Goal: Transaction & Acquisition: Download file/media

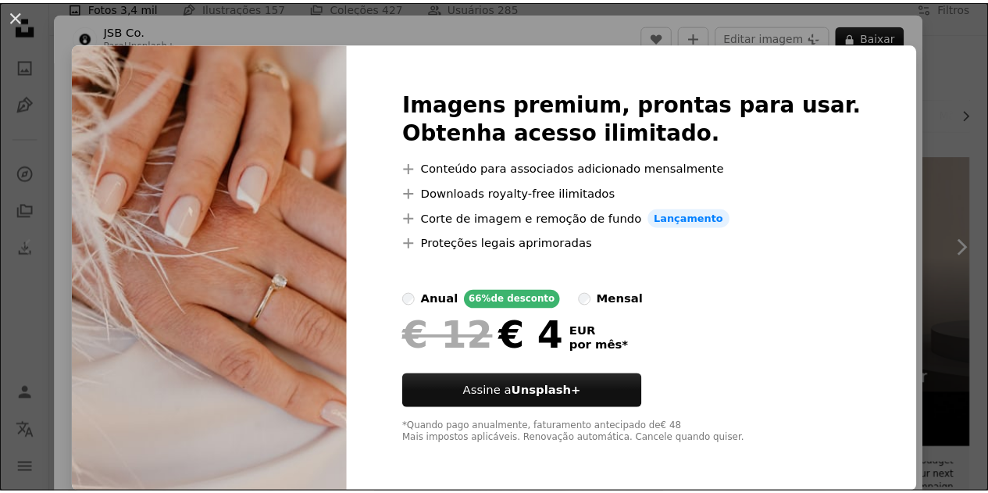
scroll to position [8, 0]
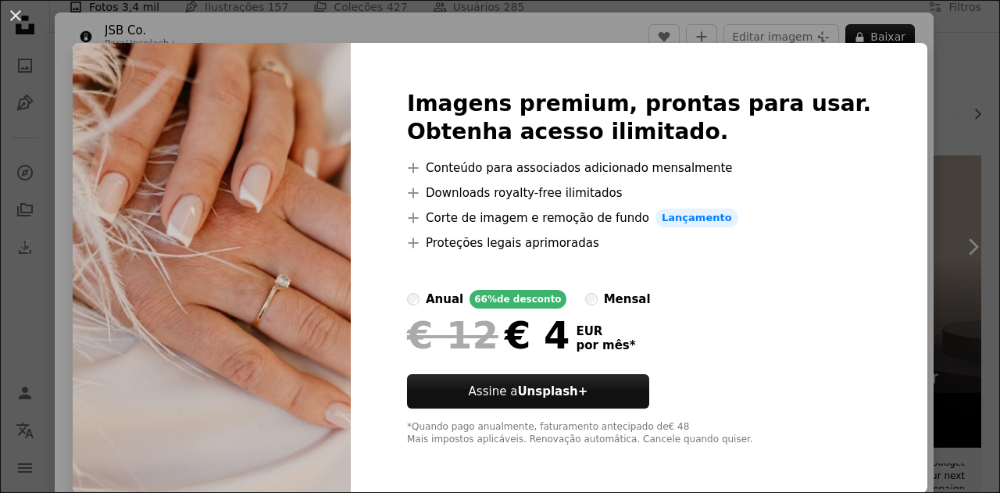
click at [884, 88] on div "An X shape Imagens premium, prontas para usar. Obtenha acesso ilimitado. A plus…" at bounding box center [500, 246] width 1000 height 493
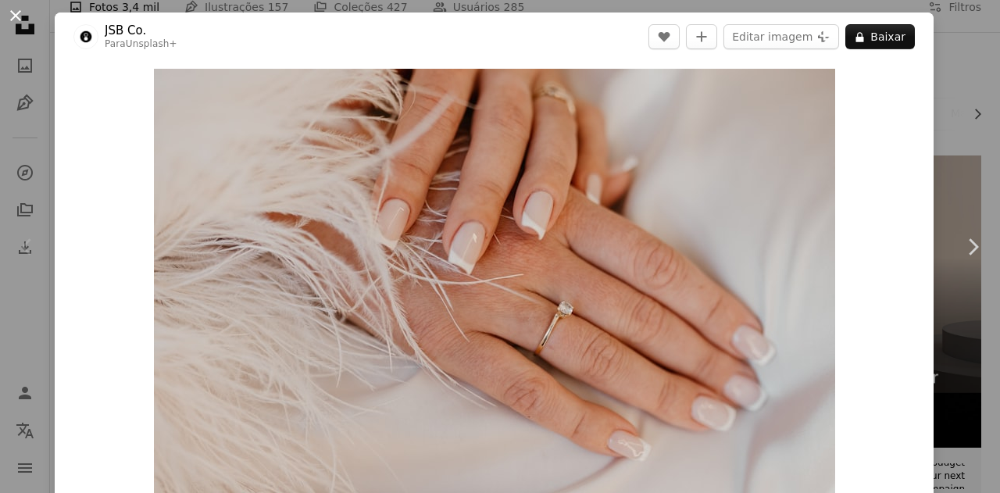
click at [12, 16] on button "An X shape" at bounding box center [15, 15] width 19 height 19
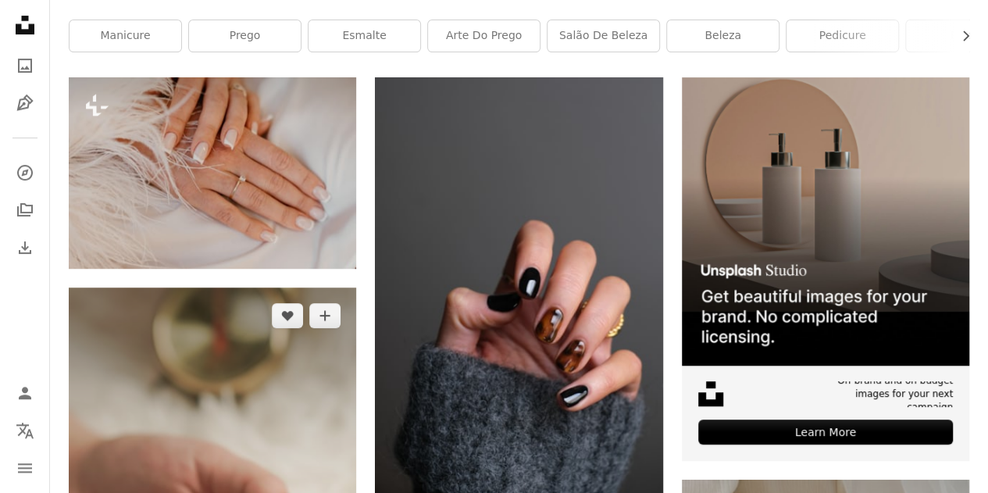
scroll to position [390, 0]
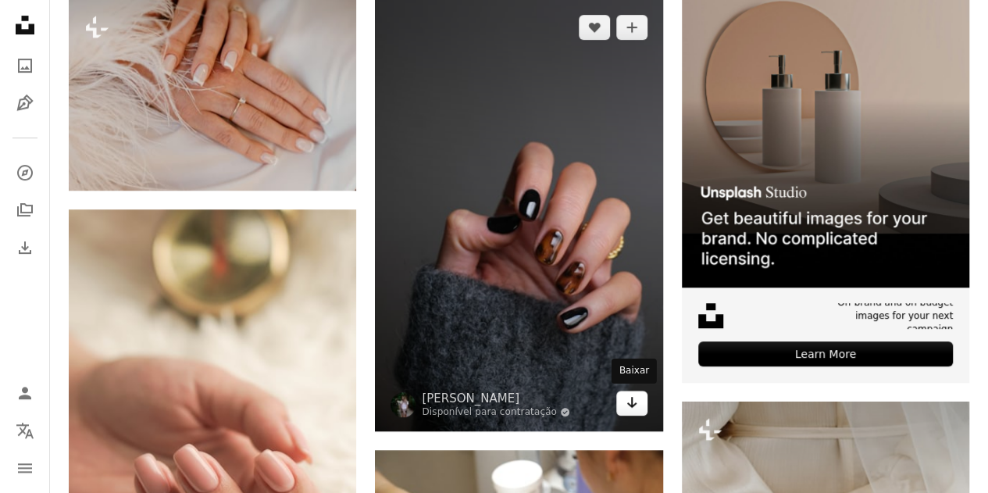
click at [630, 402] on icon "Arrow pointing down" at bounding box center [632, 402] width 12 height 19
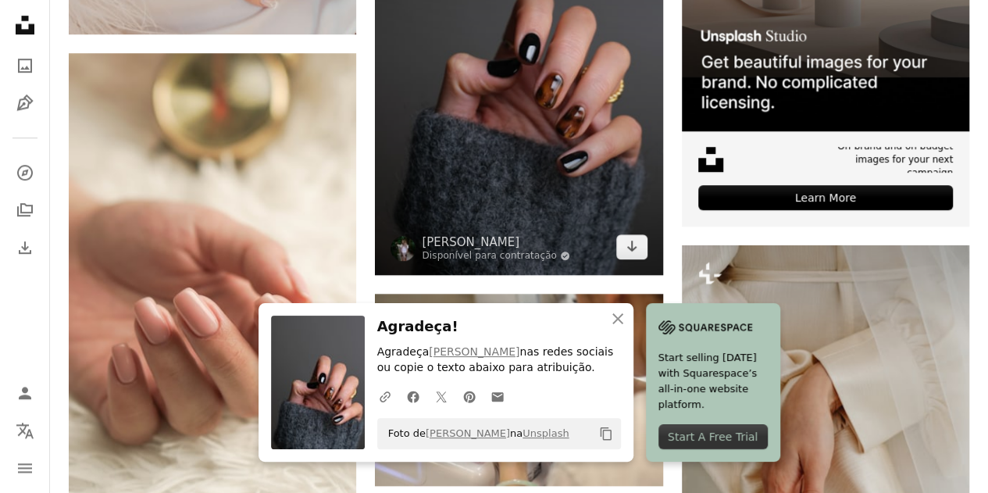
scroll to position [625, 0]
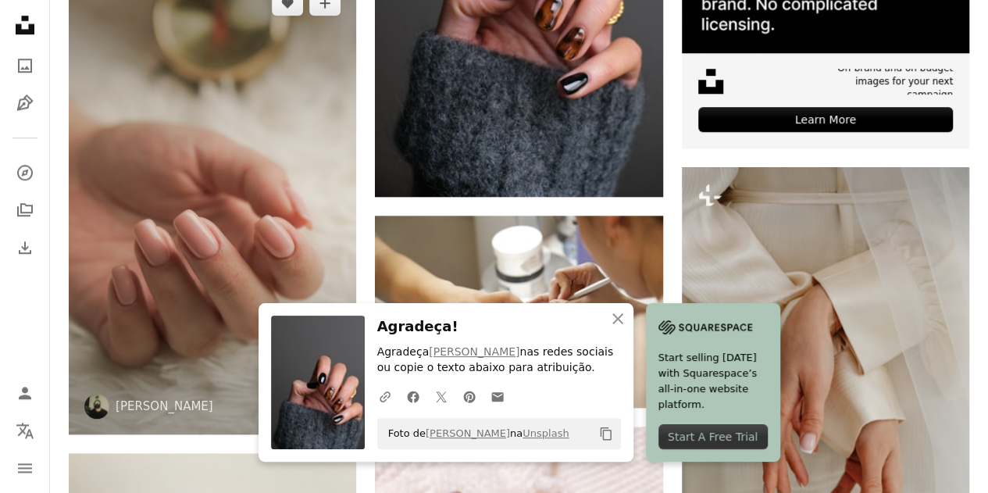
click at [235, 206] on img at bounding box center [212, 204] width 287 height 458
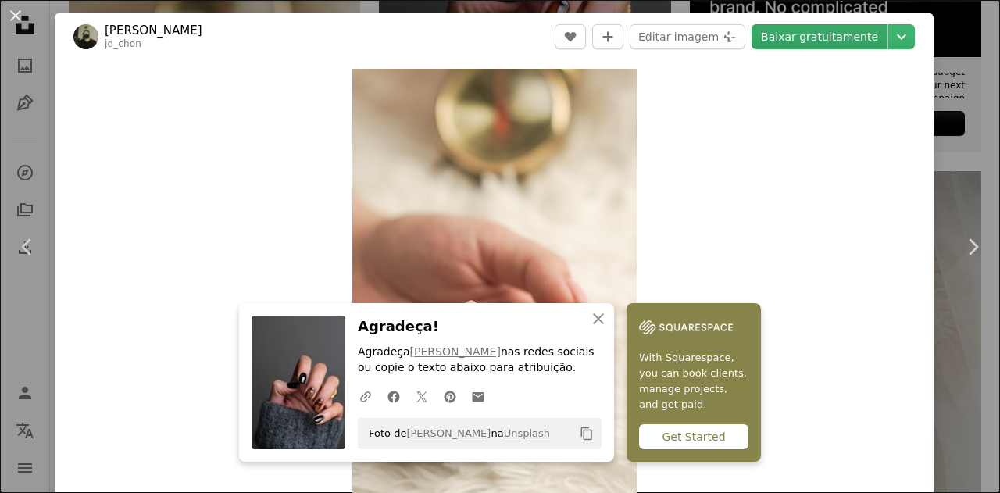
click at [849, 37] on link "Baixar gratuitamente" at bounding box center [819, 36] width 136 height 25
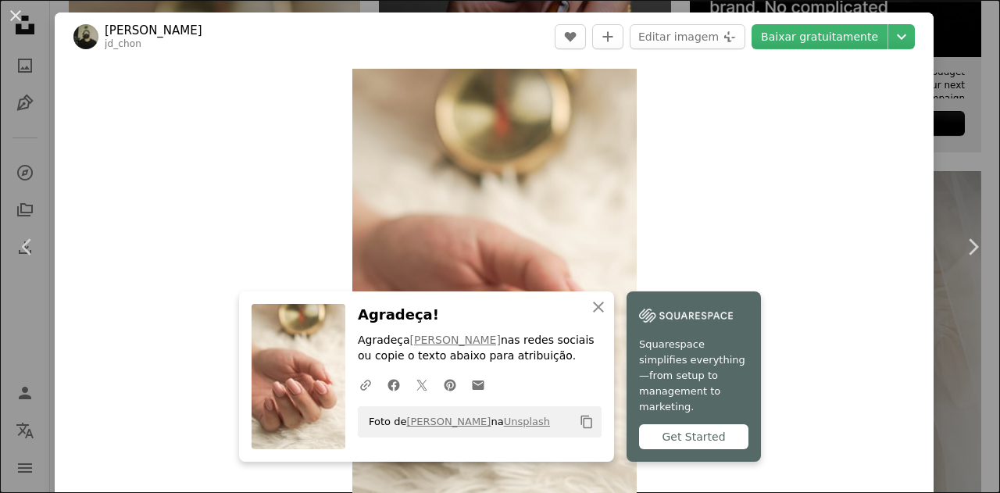
click at [965, 109] on div "An X shape Chevron left Chevron right Chelson Tamares jd_chon A heart A plus si…" at bounding box center [500, 246] width 1000 height 493
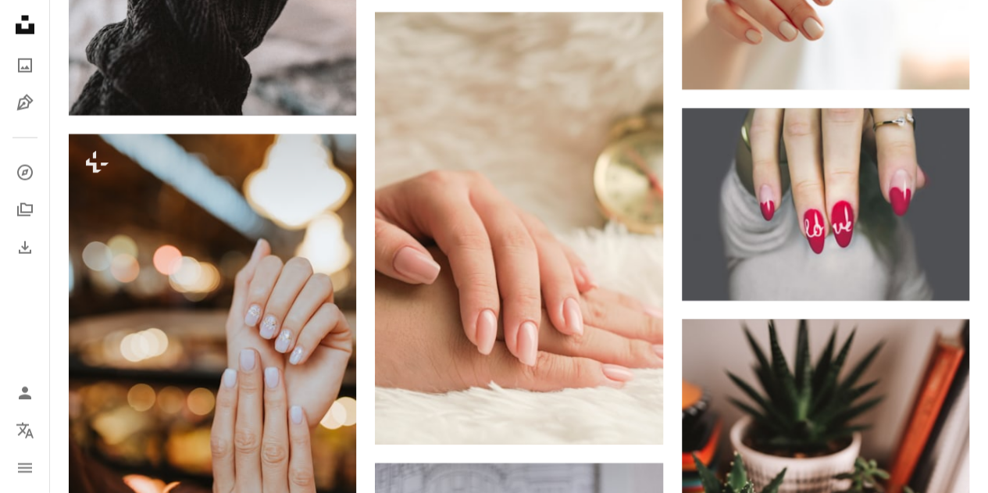
scroll to position [1796, 0]
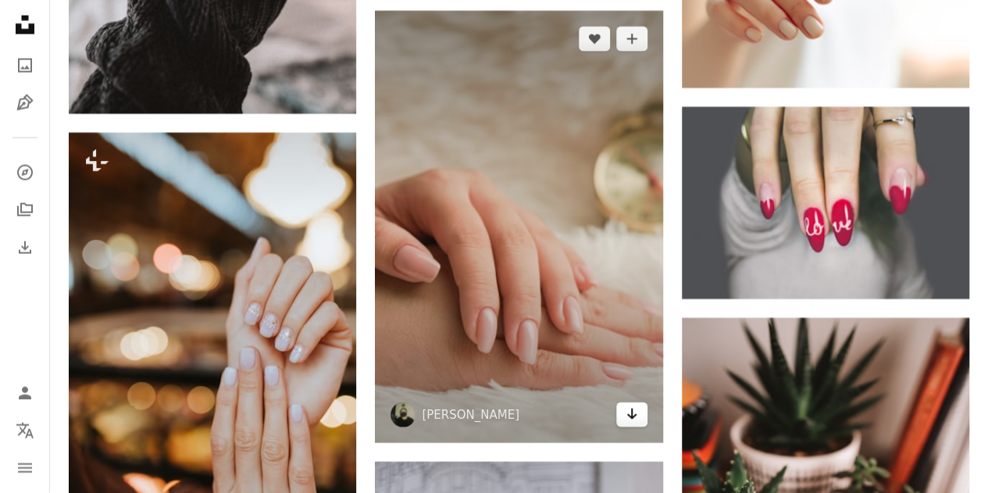
click at [633, 411] on icon "Arrow pointing down" at bounding box center [632, 414] width 12 height 19
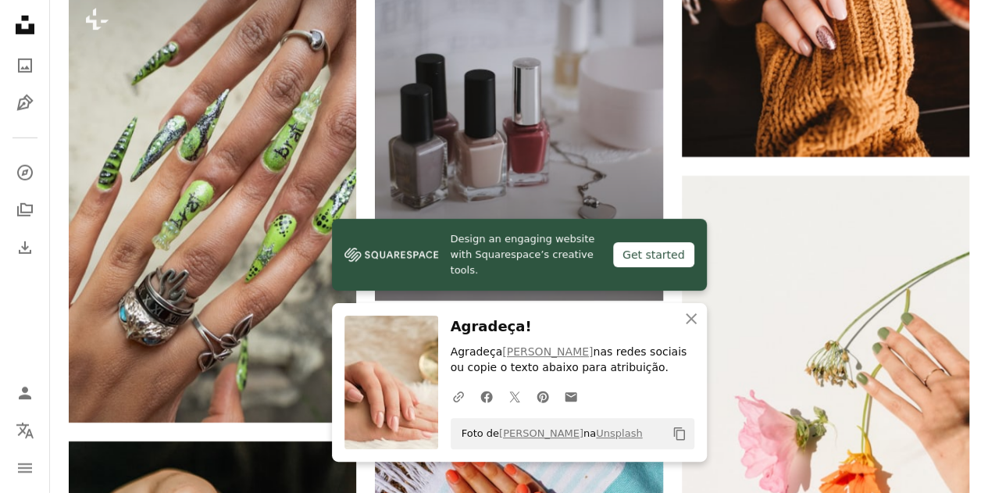
scroll to position [2343, 0]
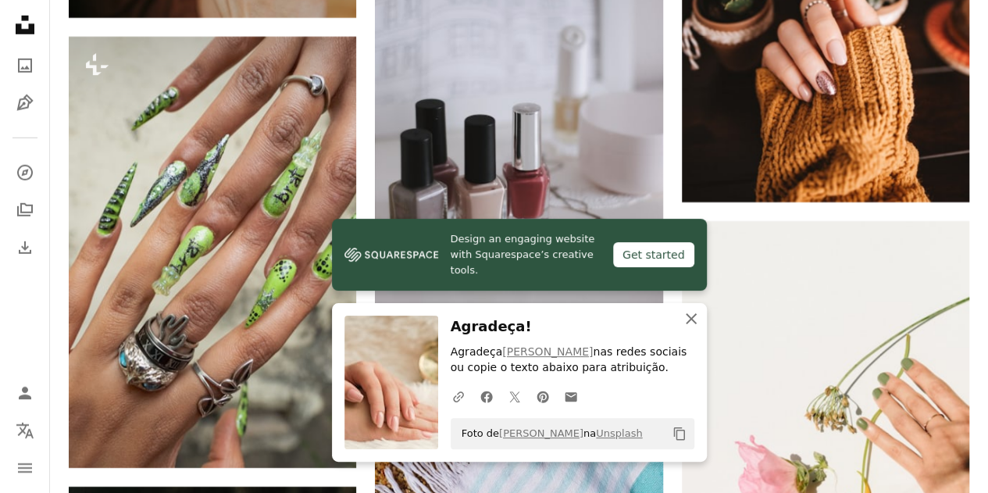
click at [689, 321] on icon "button" at bounding box center [691, 318] width 11 height 11
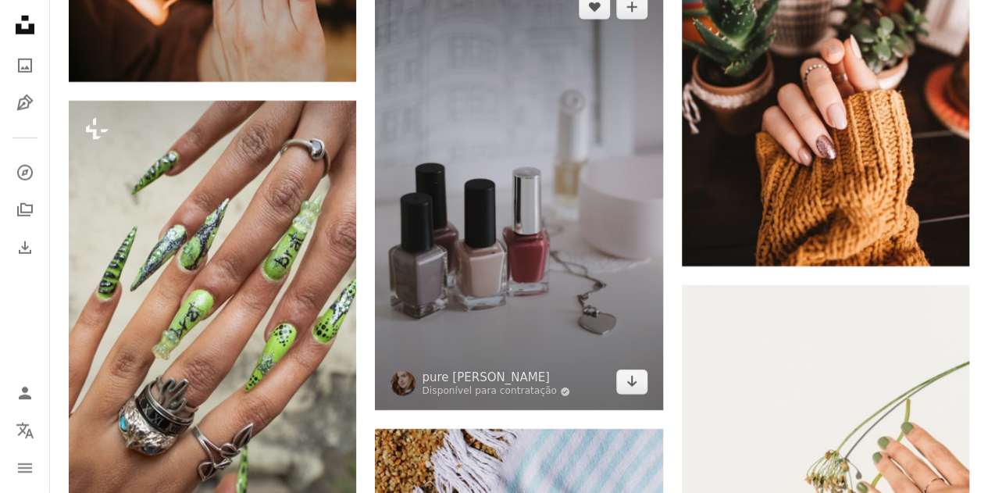
scroll to position [2265, 0]
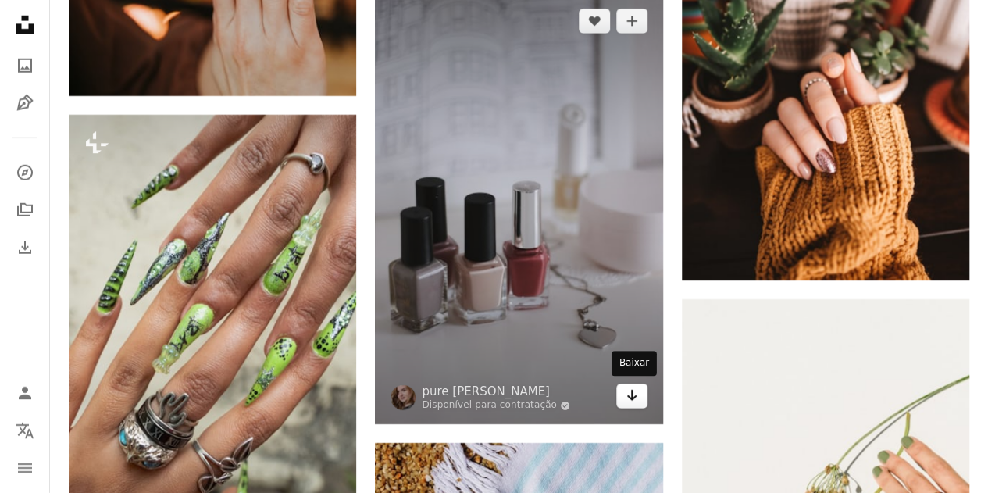
click at [634, 394] on icon "Arrow pointing down" at bounding box center [632, 395] width 12 height 19
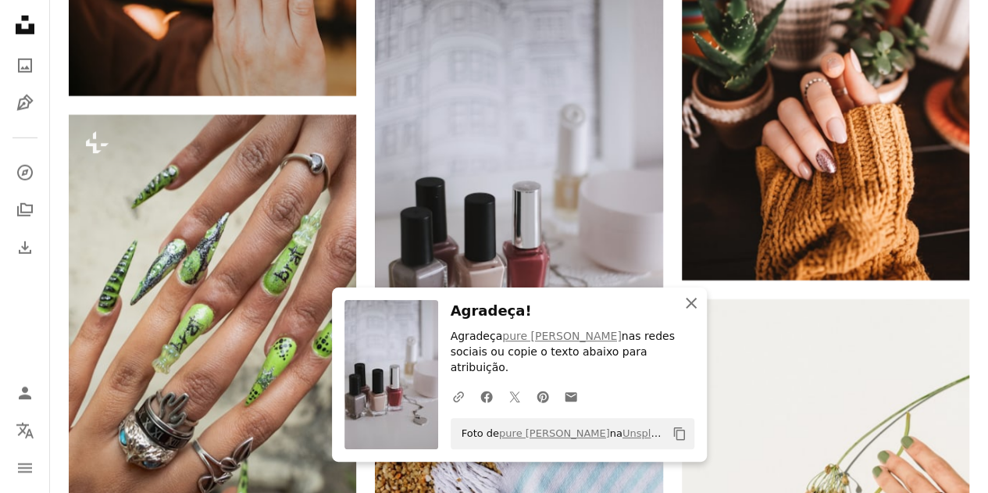
click at [693, 312] on icon "An X shape" at bounding box center [691, 303] width 19 height 19
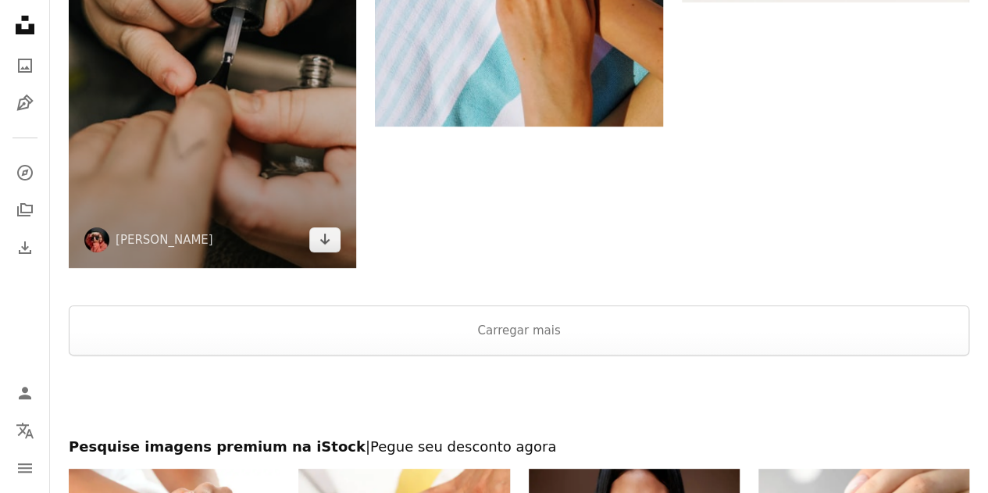
scroll to position [3124, 0]
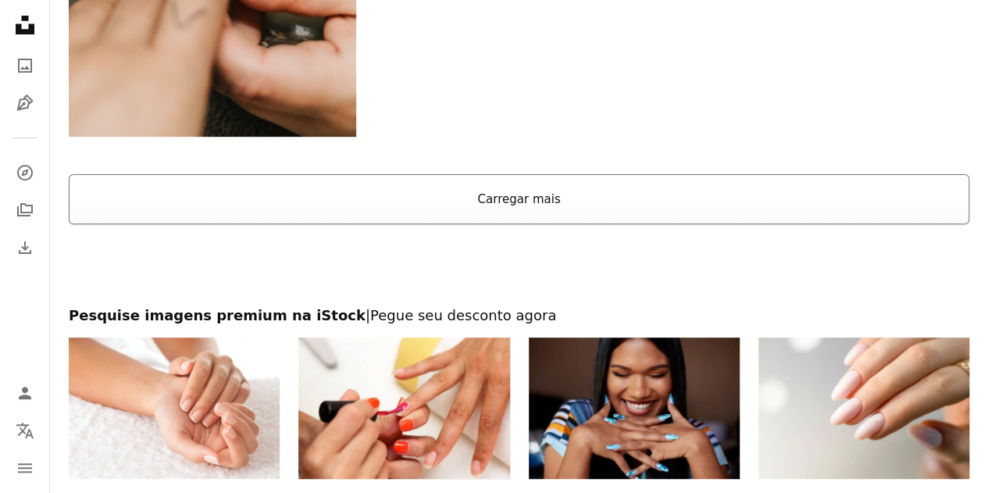
click at [520, 219] on button "Carregar mais" at bounding box center [519, 199] width 900 height 50
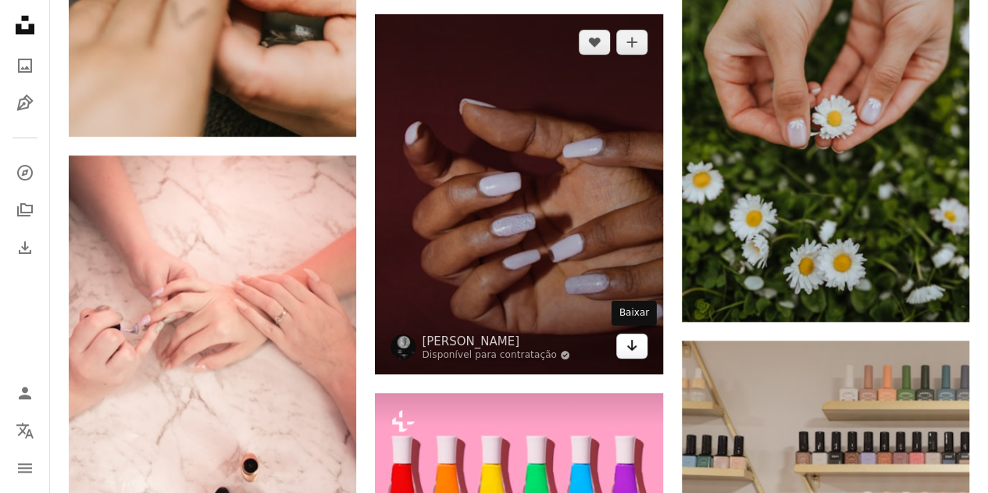
click at [634, 354] on link "Arrow pointing down" at bounding box center [631, 345] width 31 height 25
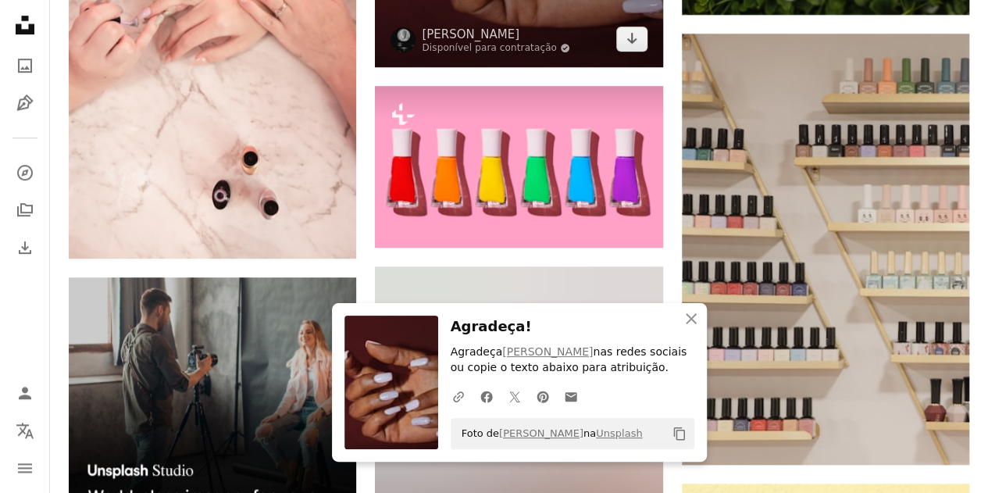
scroll to position [3358, 0]
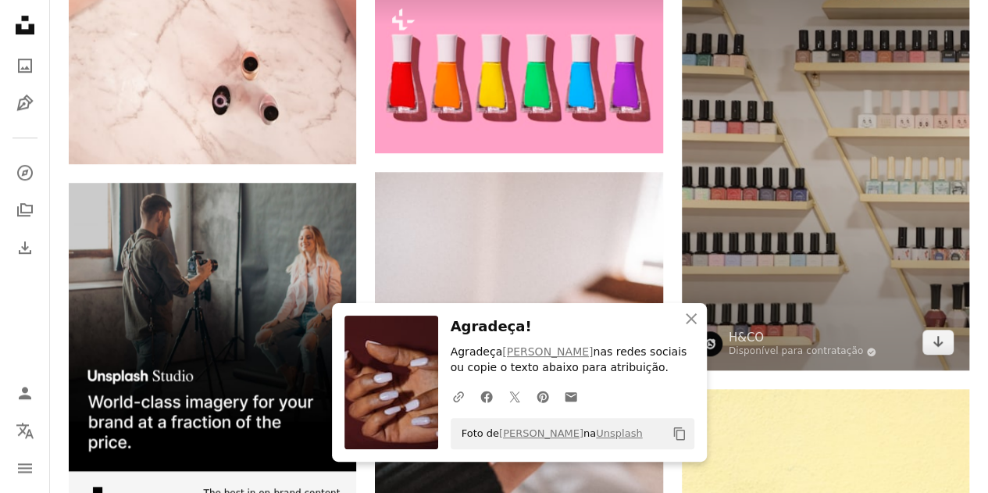
scroll to position [3670, 0]
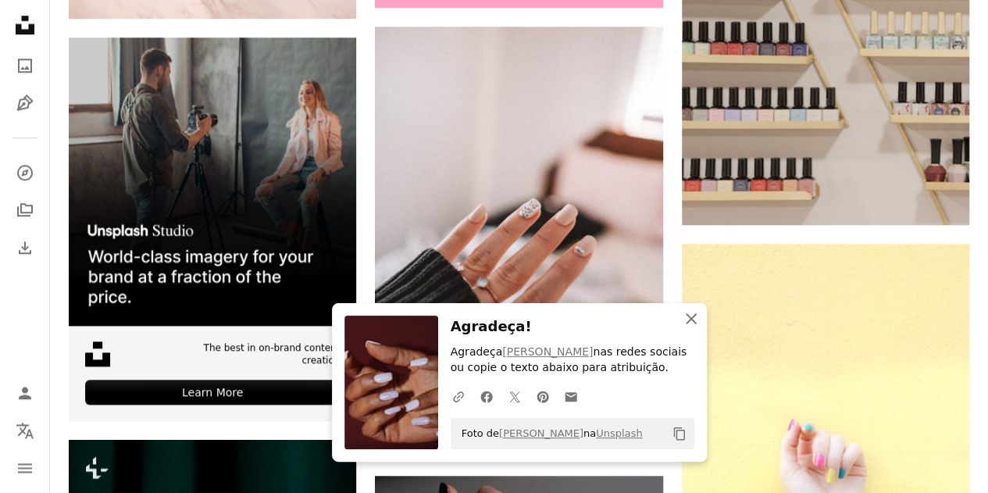
click at [690, 319] on icon "button" at bounding box center [691, 318] width 11 height 11
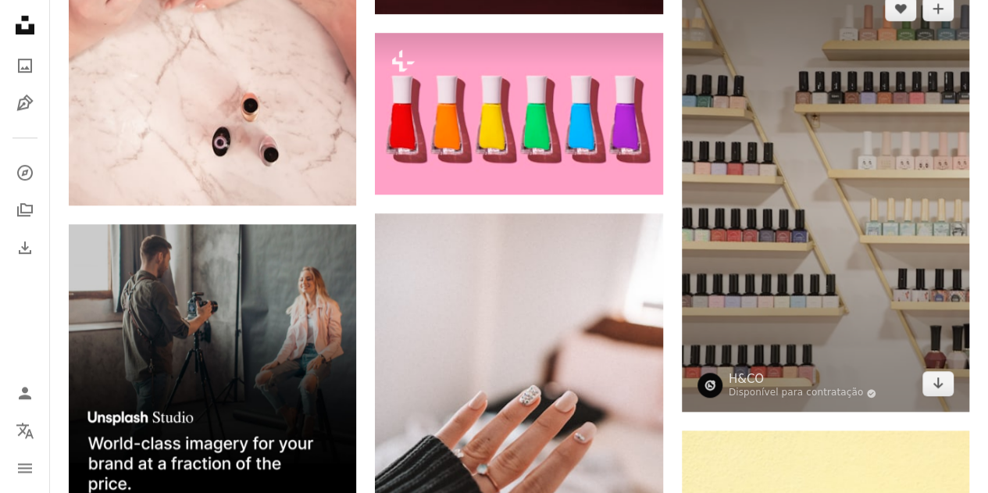
scroll to position [3592, 0]
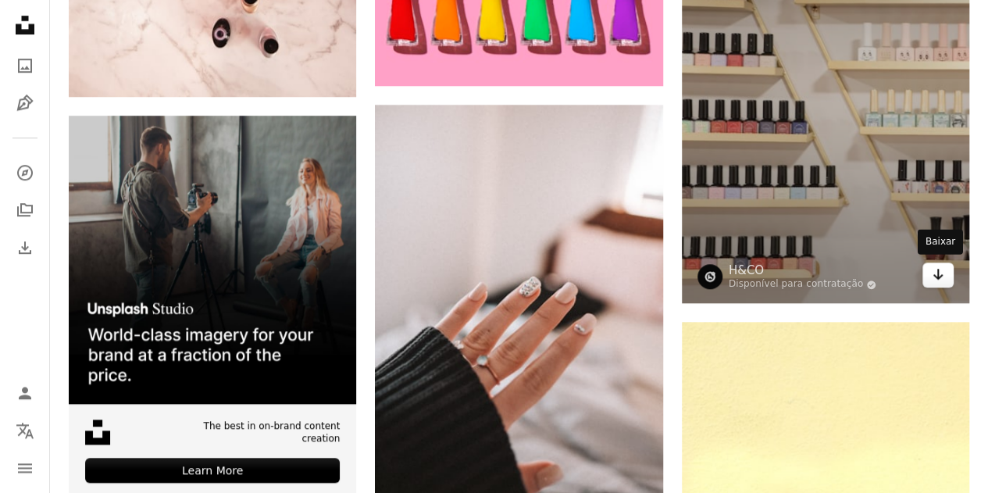
click at [934, 269] on icon "Arrow pointing down" at bounding box center [938, 274] width 12 height 19
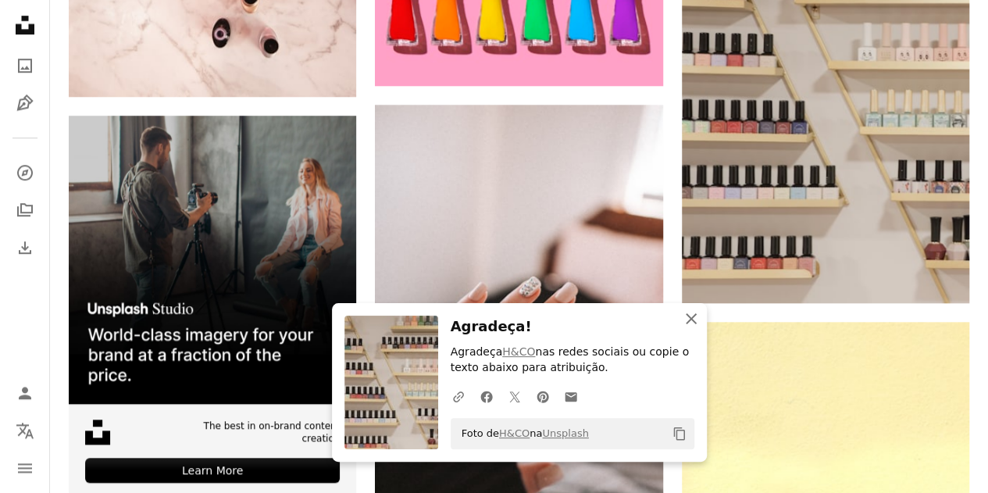
click at [691, 322] on icon "An X shape" at bounding box center [691, 318] width 19 height 19
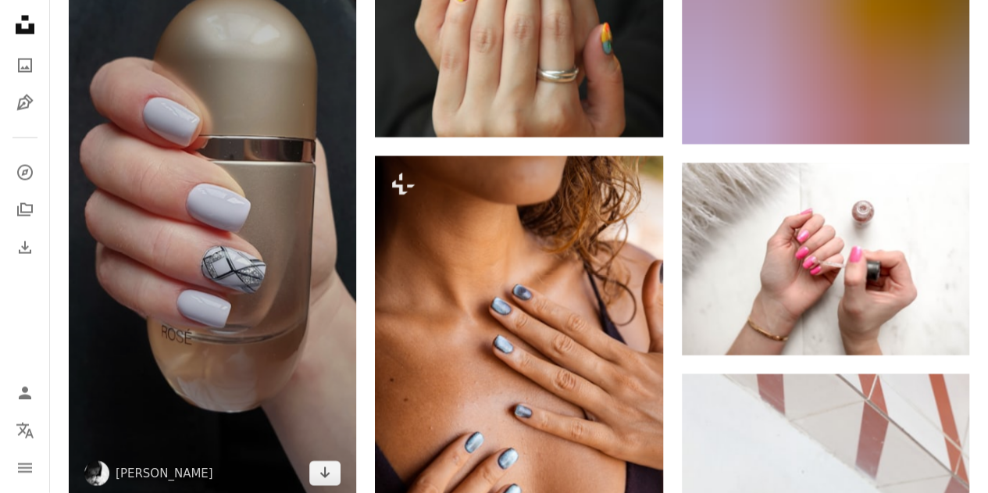
scroll to position [4686, 0]
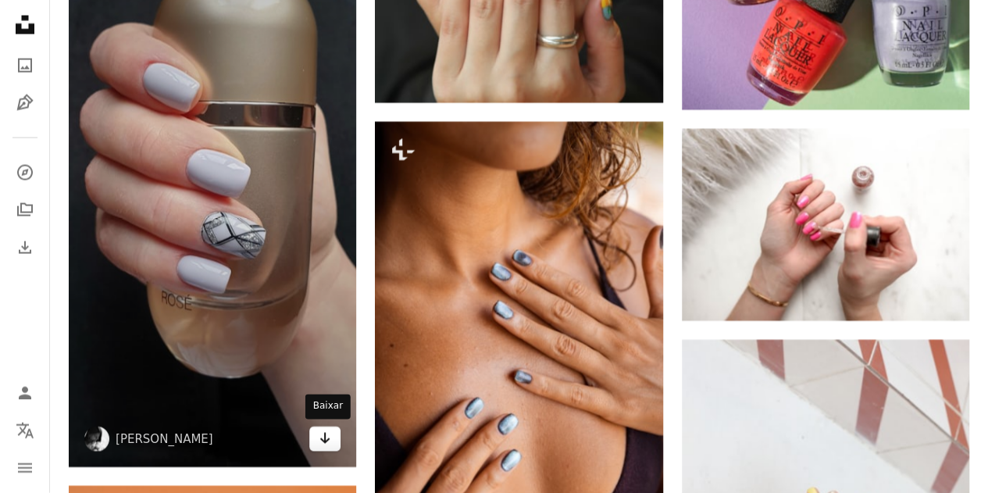
click at [330, 440] on icon "Arrow pointing down" at bounding box center [325, 438] width 12 height 19
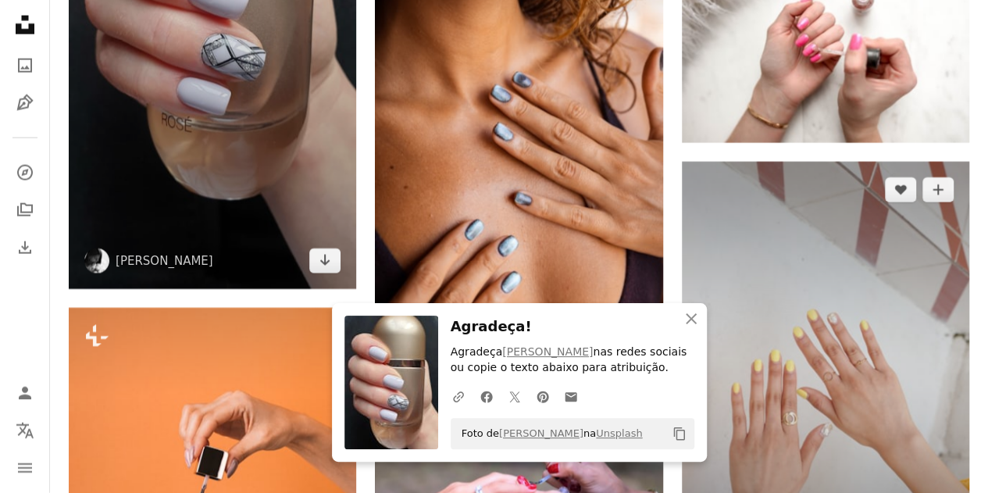
scroll to position [4842, 0]
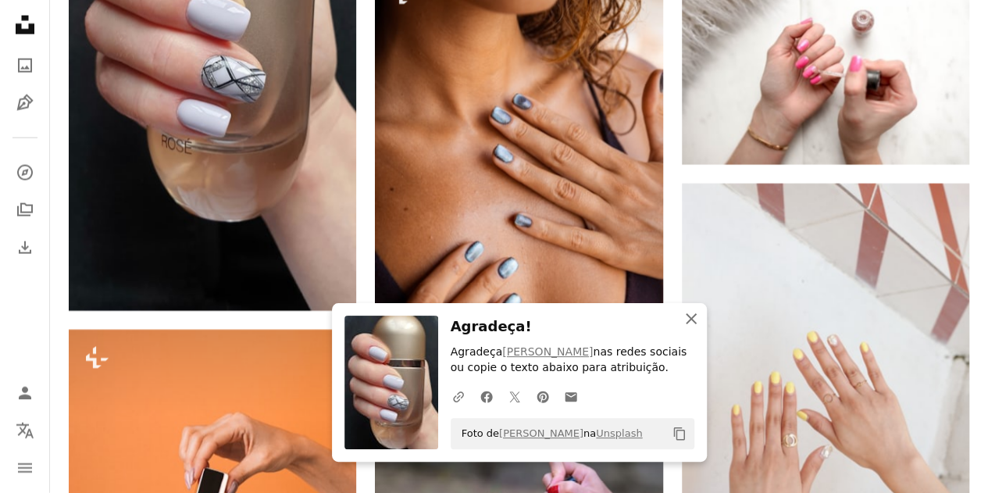
click at [693, 318] on icon "An X shape" at bounding box center [691, 318] width 19 height 19
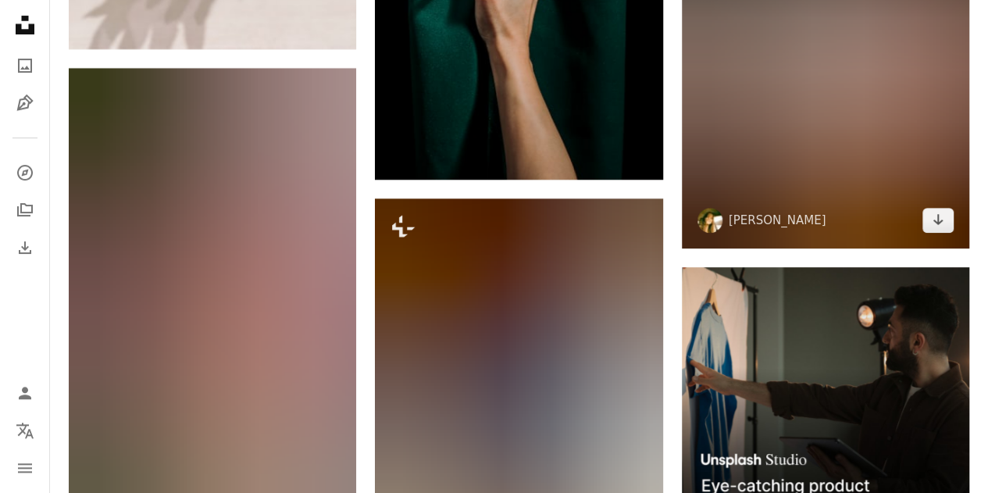
scroll to position [6404, 0]
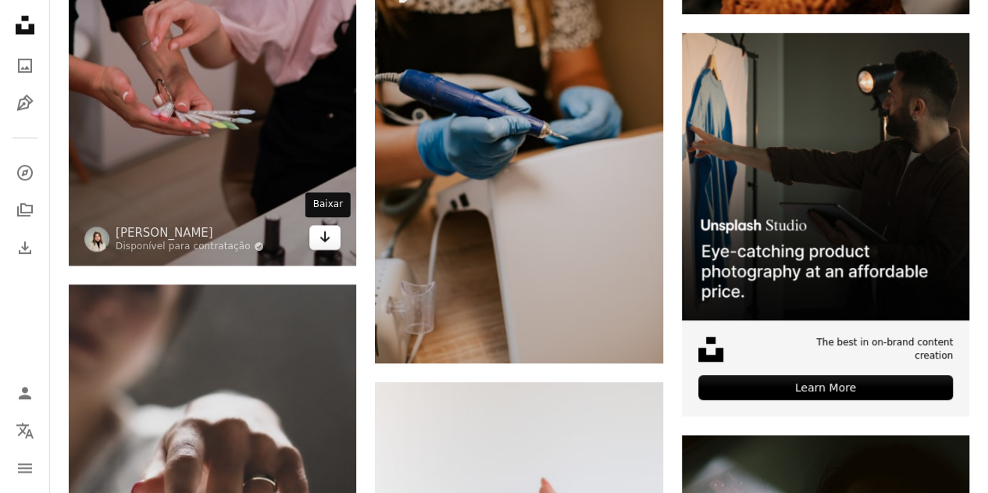
click at [331, 235] on icon "Arrow pointing down" at bounding box center [325, 236] width 12 height 19
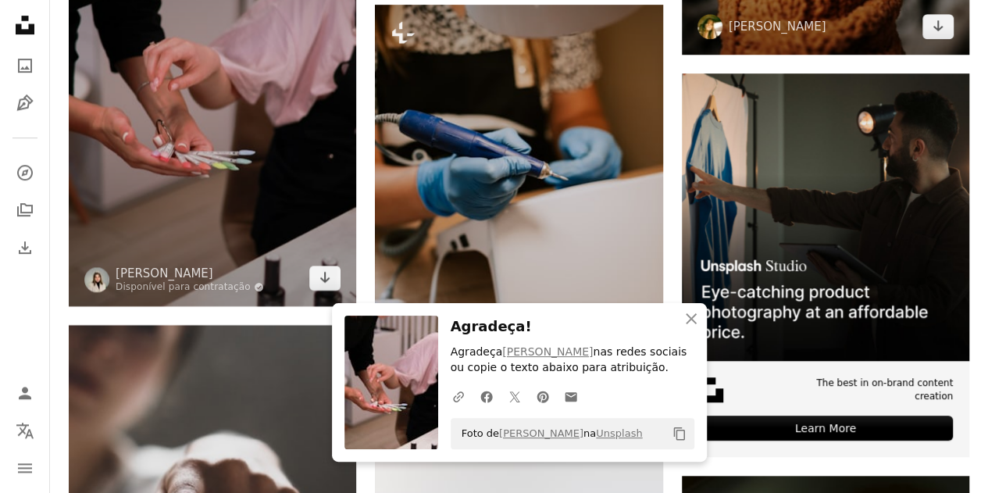
scroll to position [6676, 0]
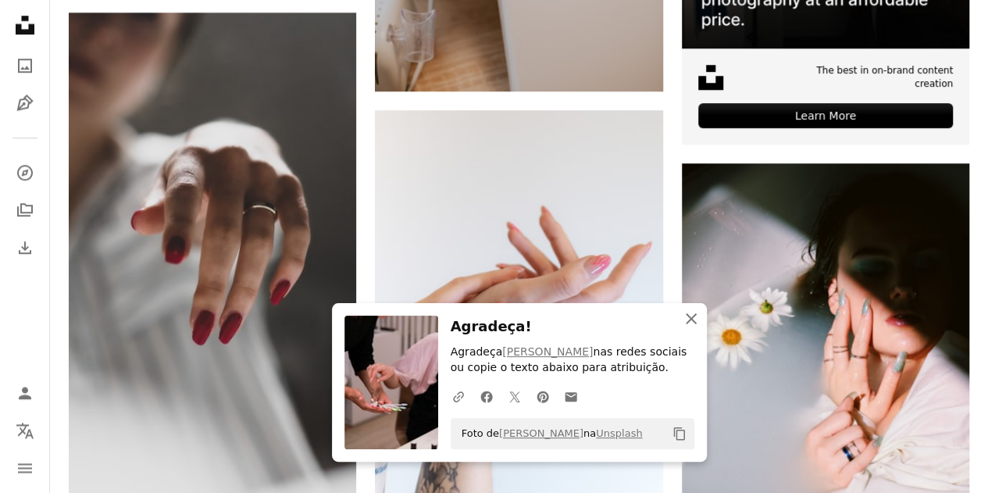
click at [692, 316] on icon "An X shape" at bounding box center [691, 318] width 19 height 19
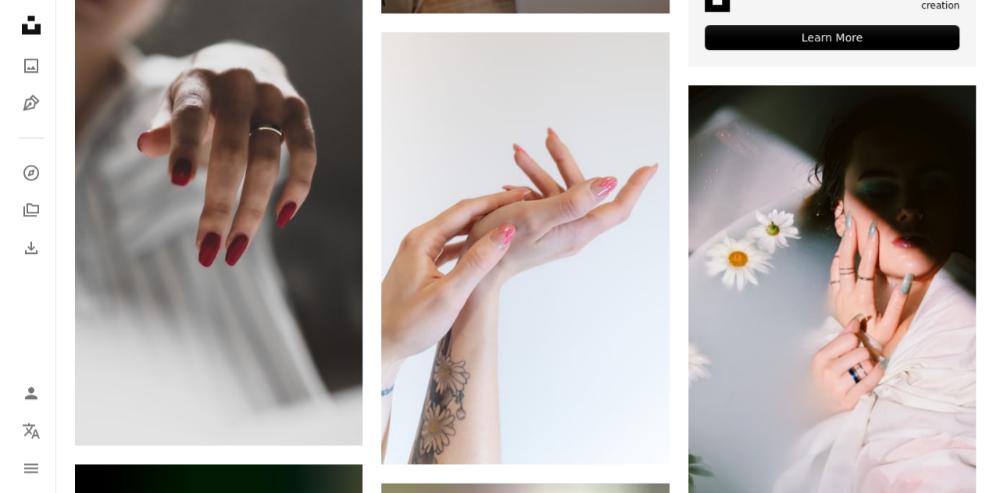
scroll to position [6363, 0]
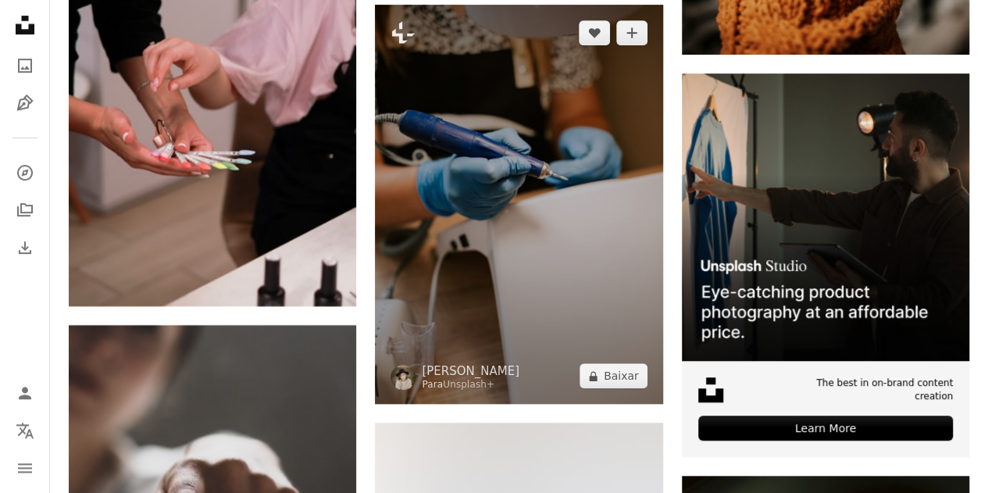
click at [612, 119] on img at bounding box center [518, 204] width 287 height 399
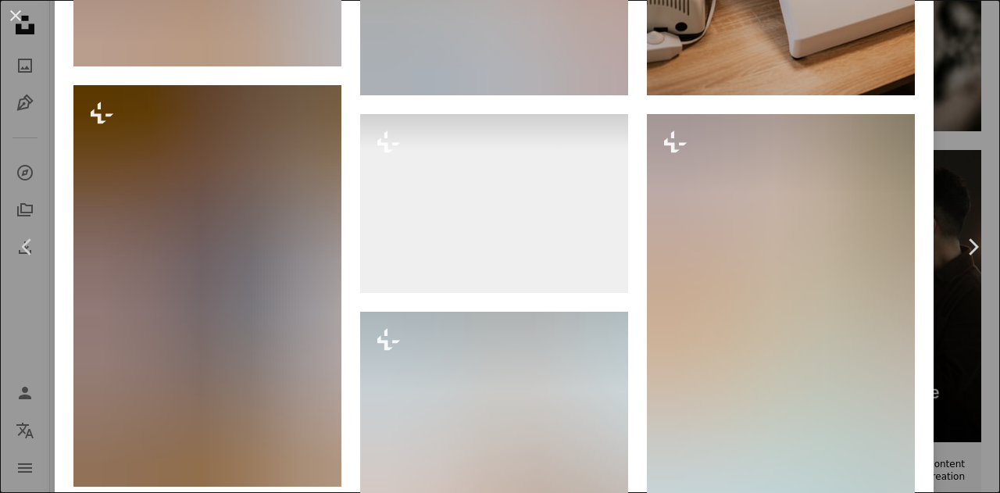
scroll to position [2968, 0]
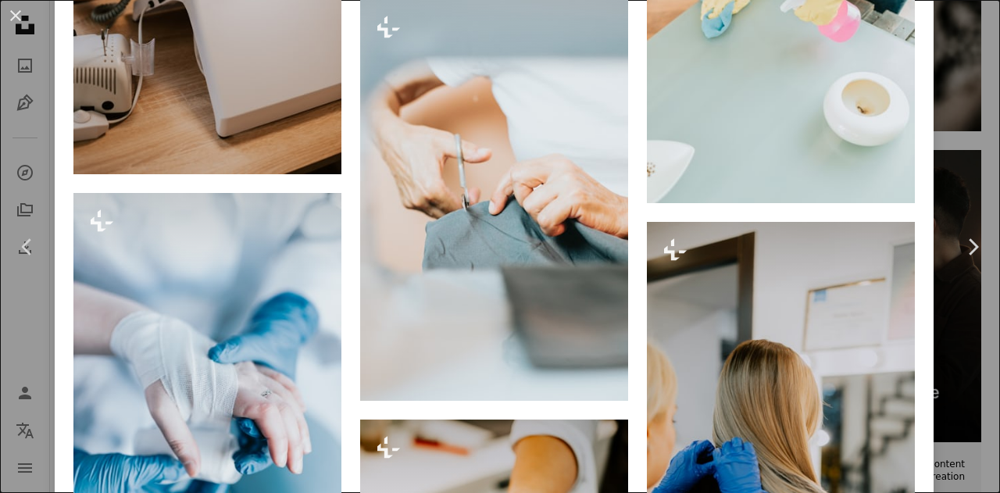
click at [948, 177] on link "Chevron right" at bounding box center [972, 247] width 55 height 150
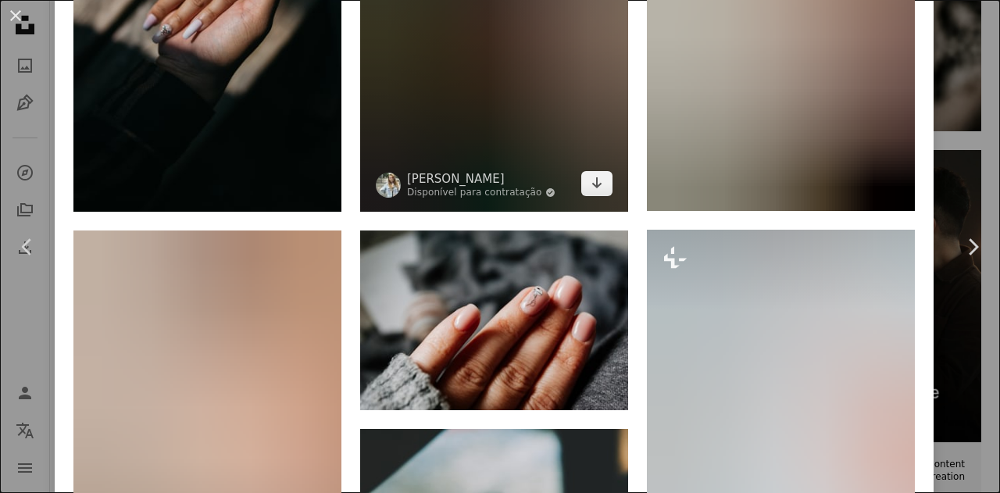
scroll to position [1484, 0]
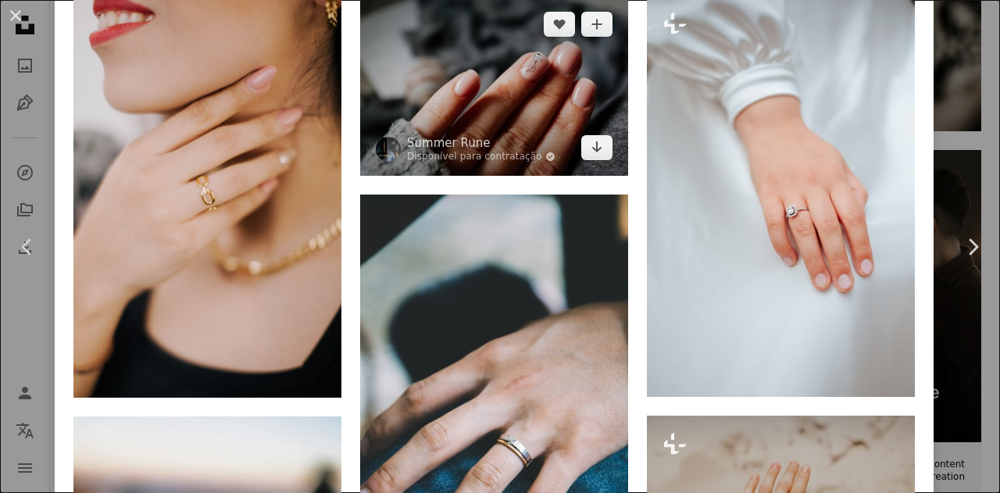
click at [563, 39] on img at bounding box center [494, 86] width 268 height 180
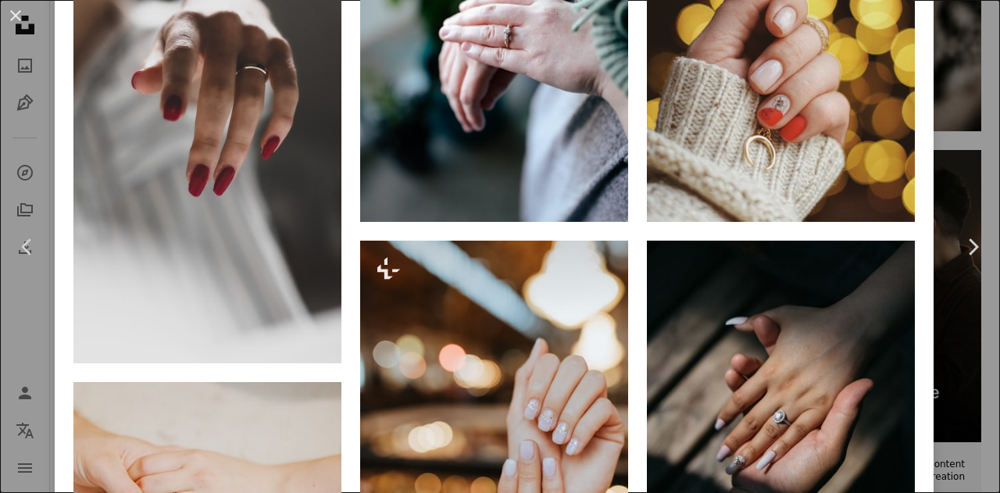
scroll to position [1093, 0]
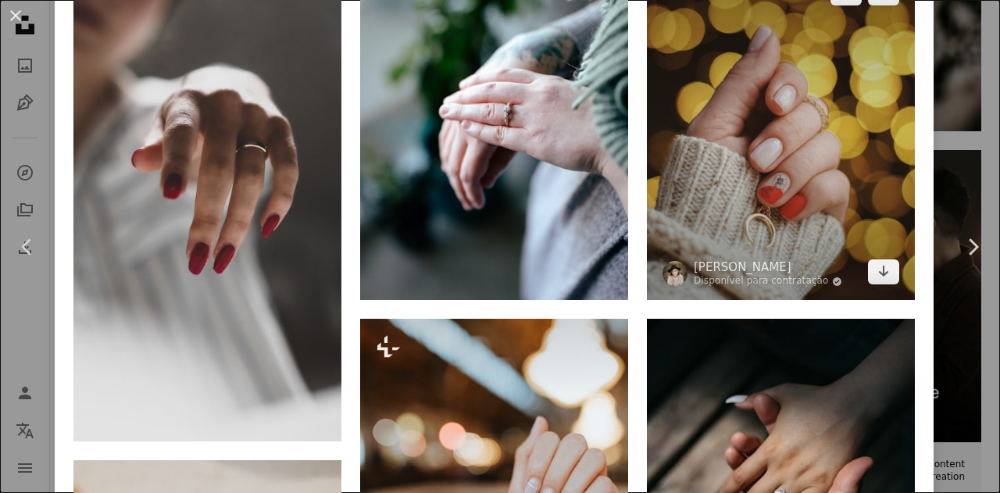
click at [827, 164] on img at bounding box center [781, 132] width 268 height 335
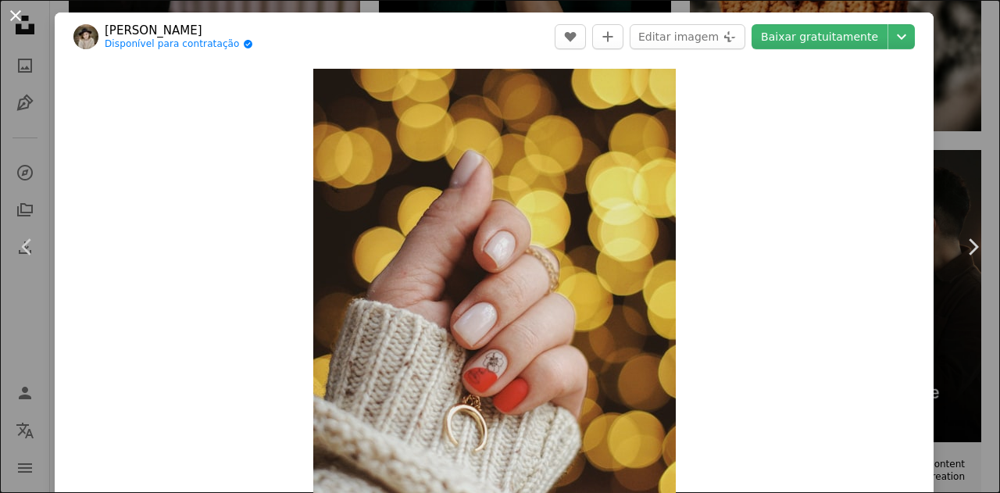
click at [9, 7] on button "An X shape" at bounding box center [15, 15] width 19 height 19
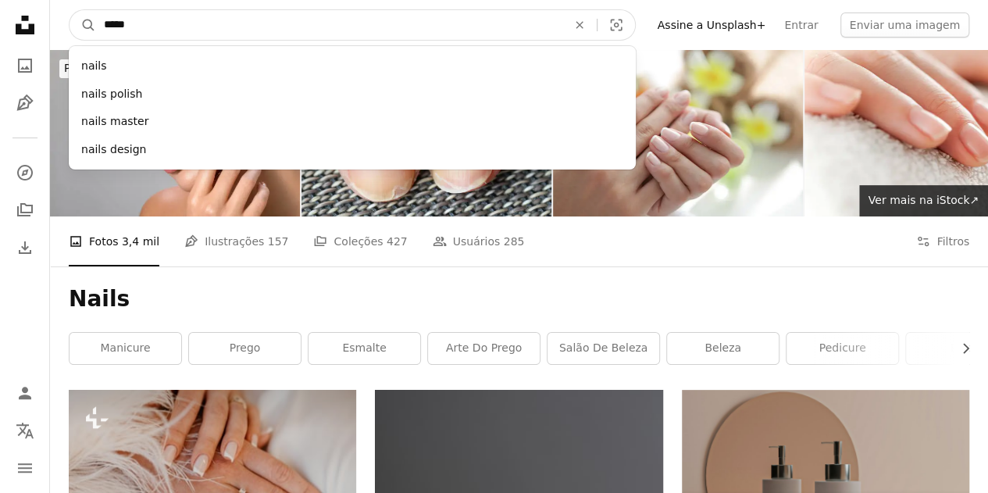
drag, startPoint x: 162, startPoint y: 20, endPoint x: 33, endPoint y: 31, distance: 129.4
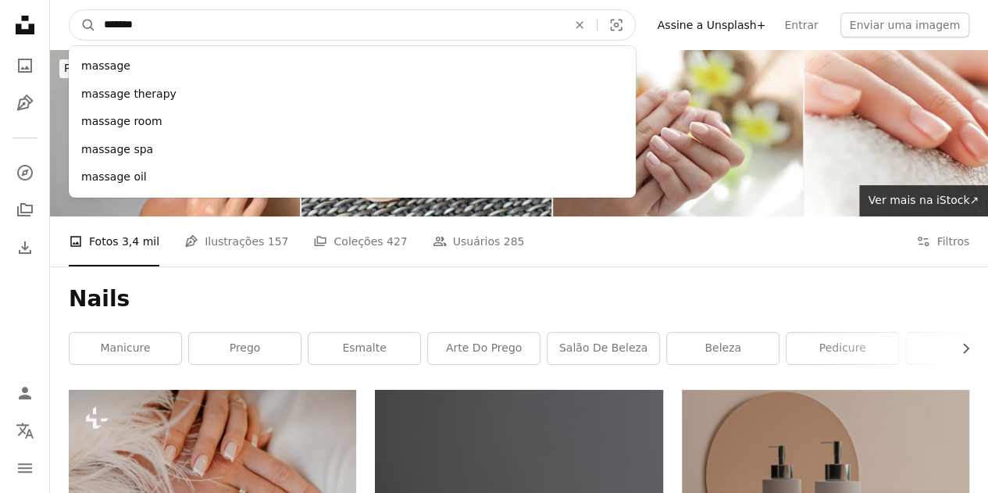
type input "*******"
click at [70, 10] on button "A magnifying glass" at bounding box center [83, 25] width 27 height 30
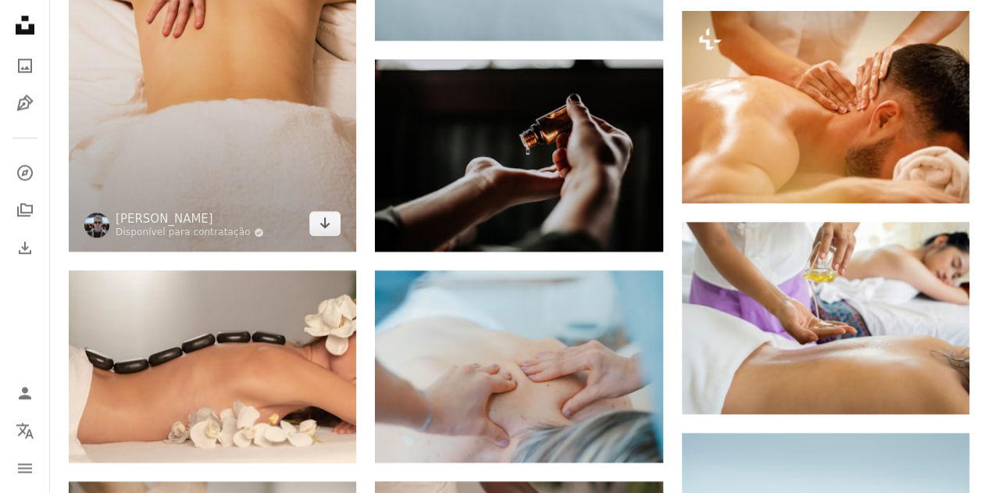
scroll to position [859, 0]
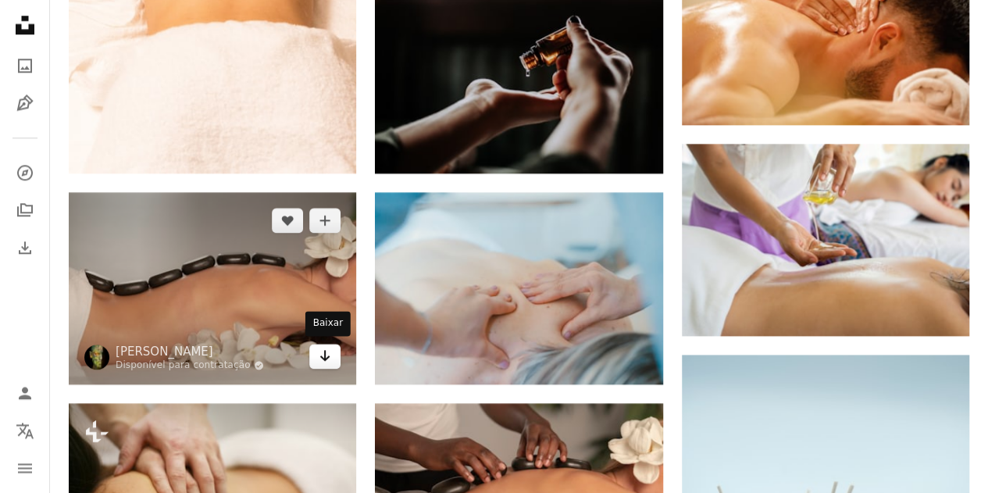
click at [320, 363] on link "Arrow pointing down" at bounding box center [324, 356] width 31 height 25
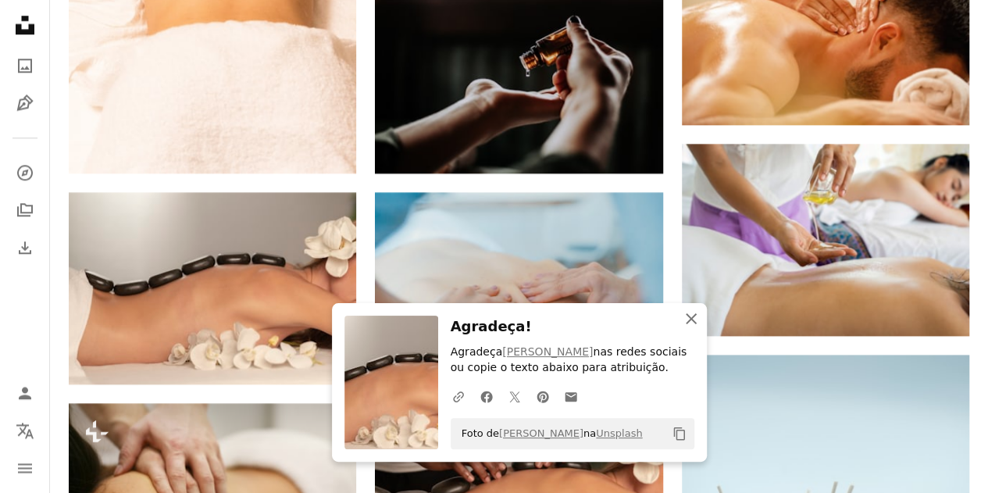
click at [689, 317] on icon "button" at bounding box center [691, 318] width 11 height 11
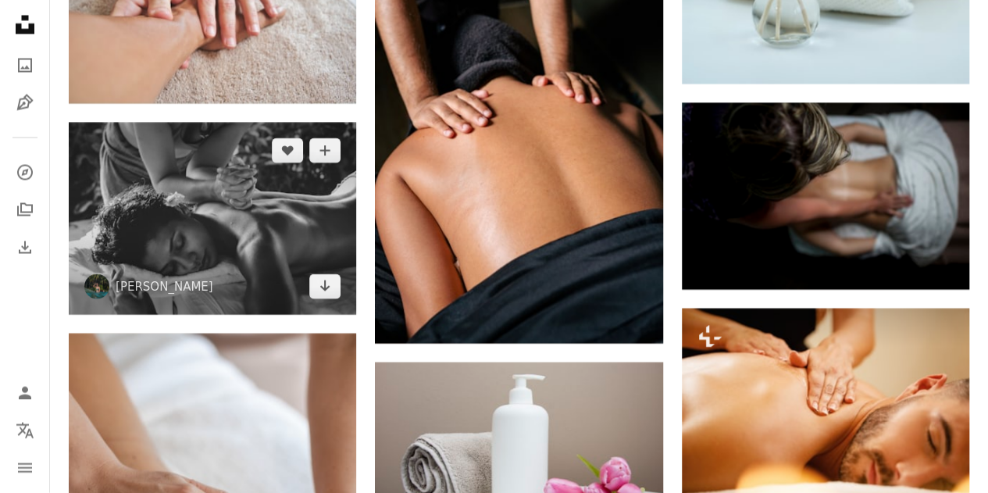
scroll to position [1562, 0]
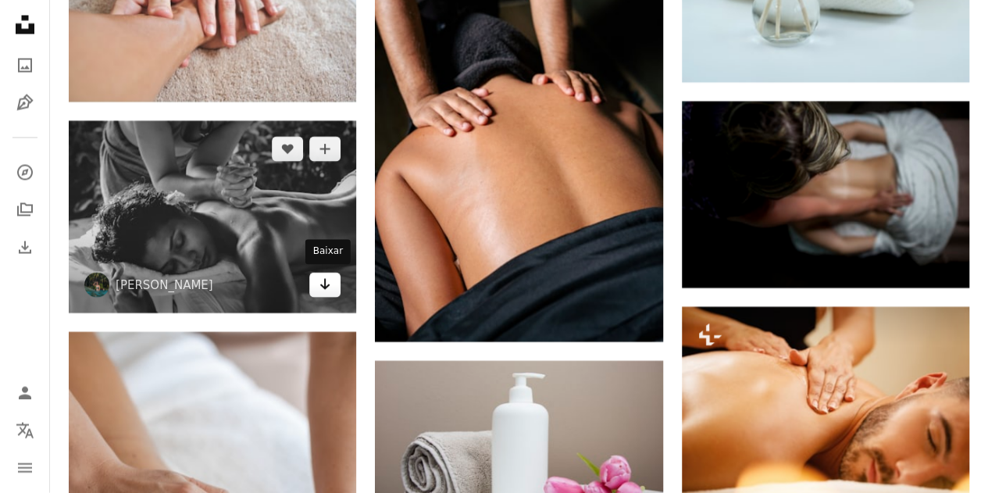
click at [324, 283] on icon "Baixar" at bounding box center [325, 284] width 10 height 11
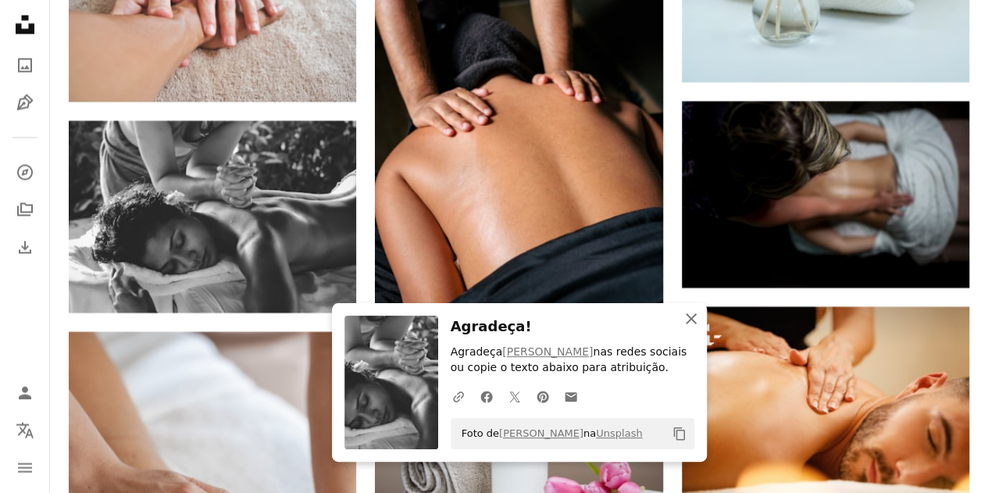
click at [686, 317] on icon "An X shape" at bounding box center [691, 318] width 19 height 19
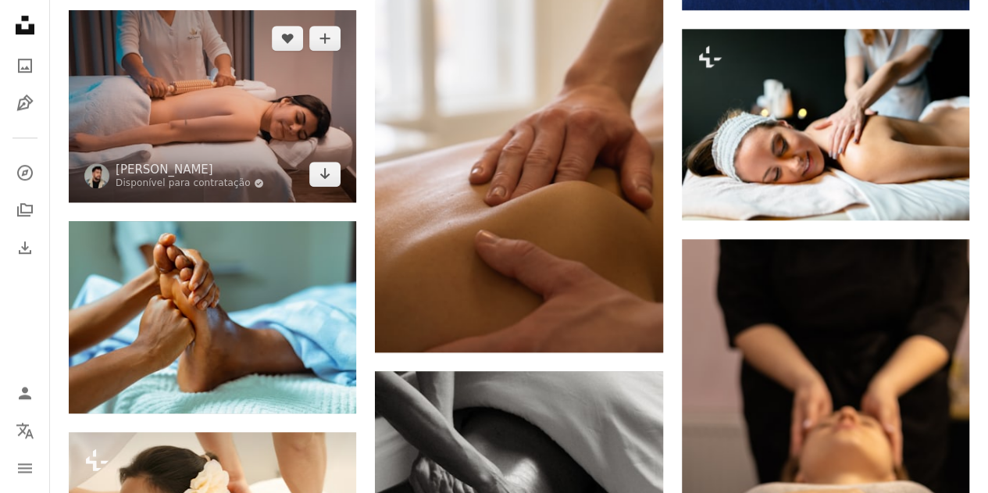
scroll to position [3592, 0]
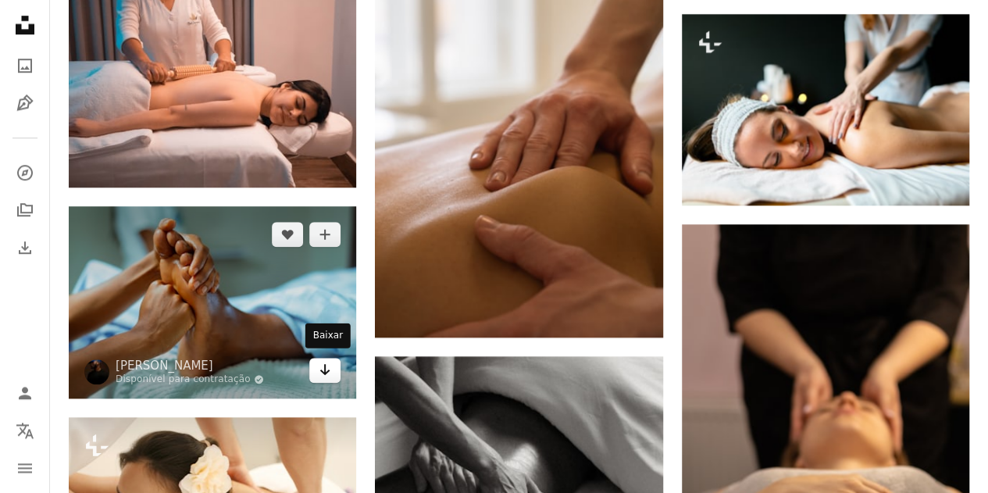
click at [326, 365] on icon "Arrow pointing down" at bounding box center [325, 369] width 12 height 19
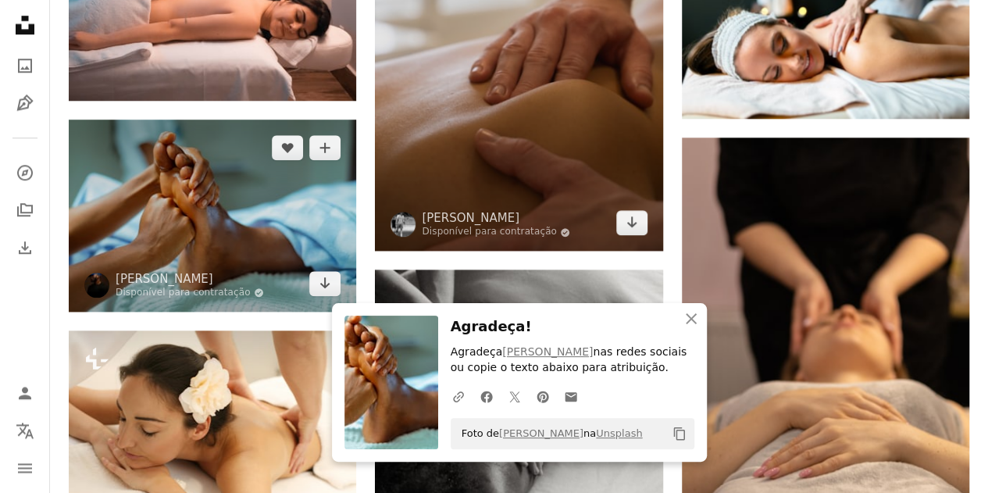
scroll to position [3749, 0]
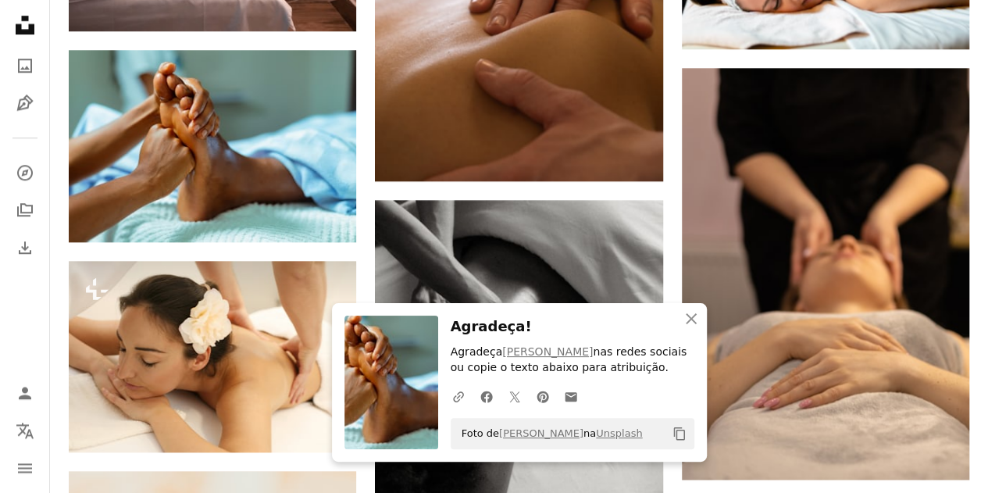
click at [687, 322] on icon "button" at bounding box center [691, 318] width 11 height 11
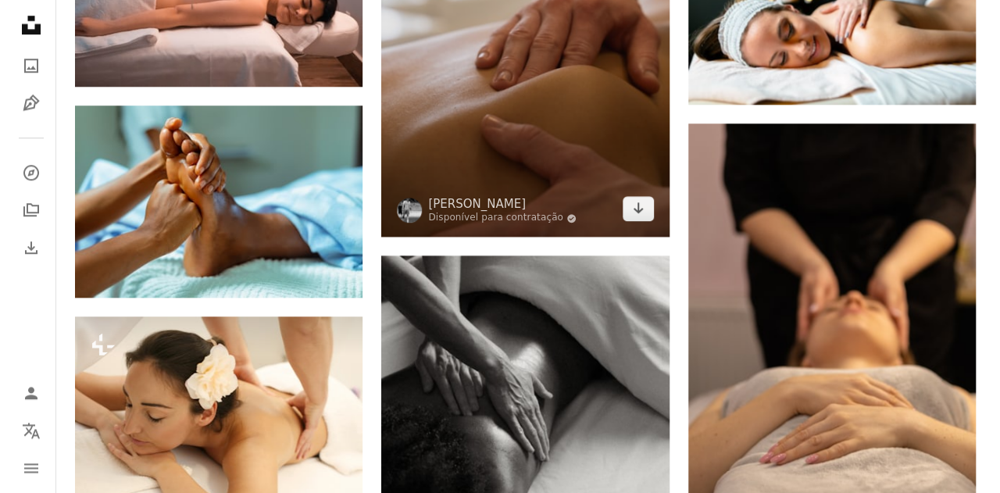
scroll to position [3670, 0]
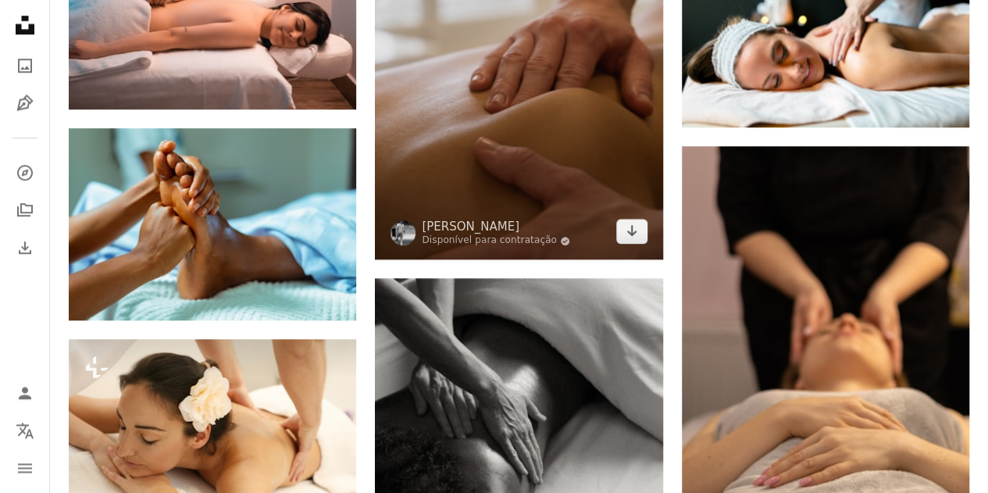
click at [623, 171] on img at bounding box center [518, 43] width 287 height 431
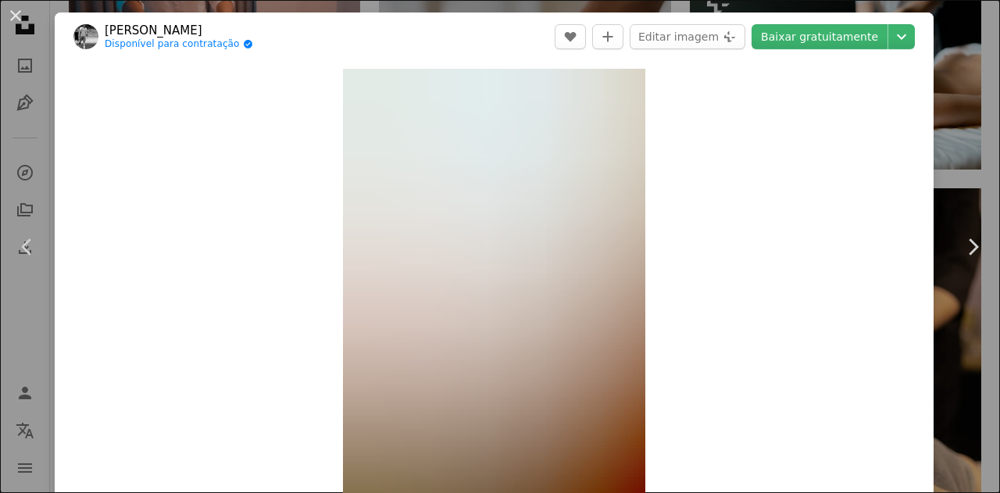
scroll to position [78, 0]
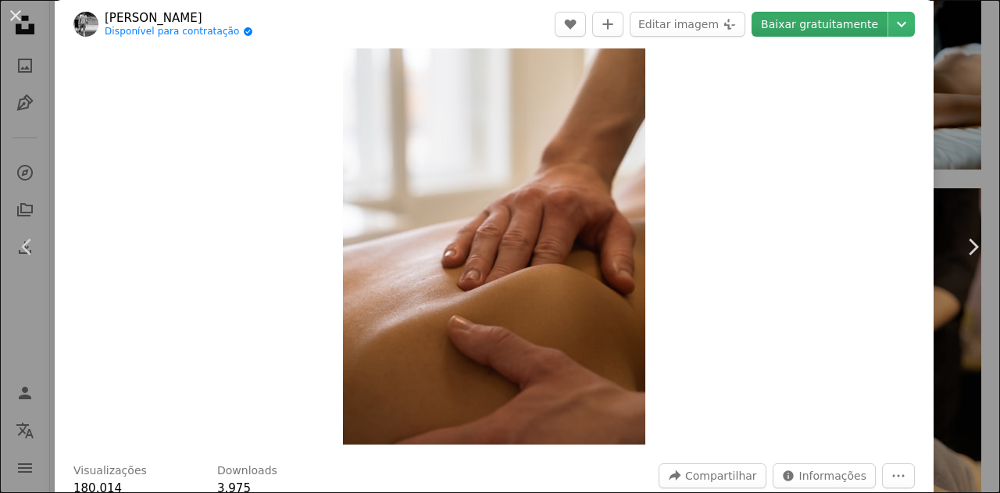
click at [793, 29] on link "Baixar gratuitamente" at bounding box center [819, 24] width 136 height 25
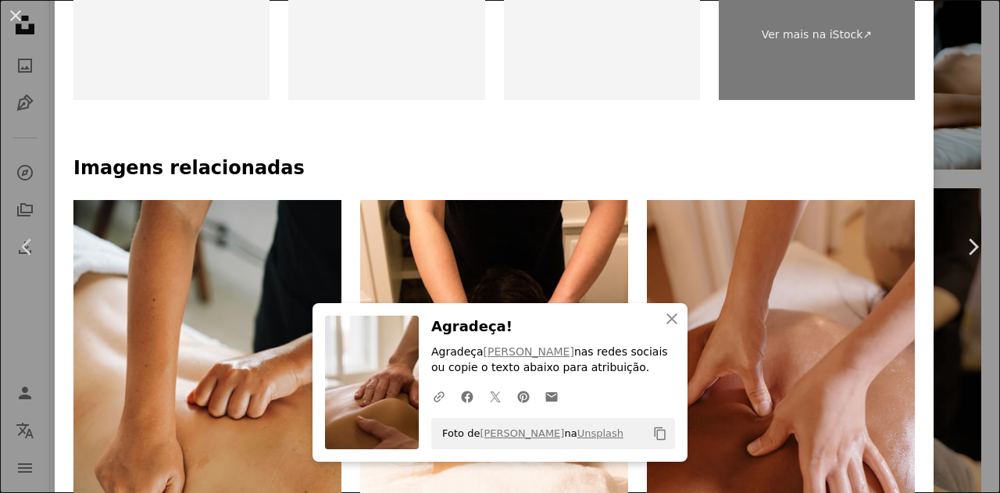
scroll to position [937, 0]
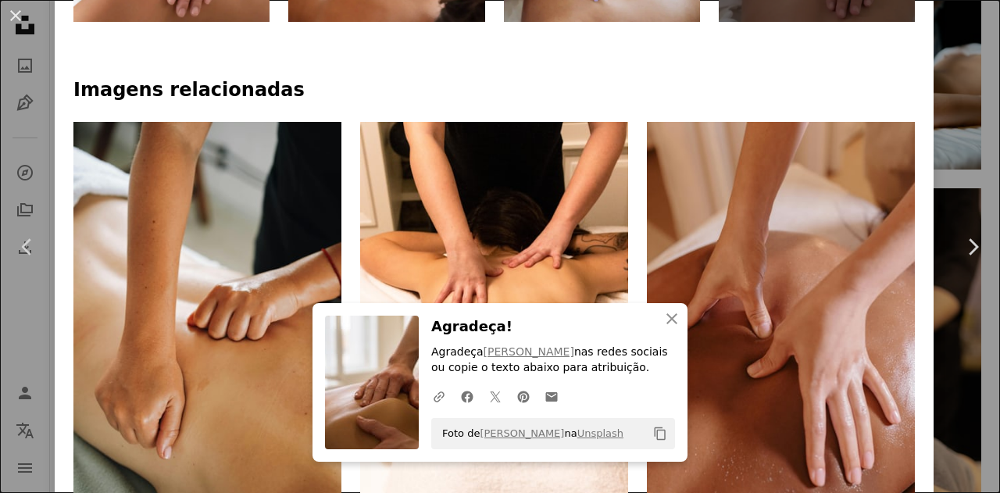
click at [964, 39] on div "An X shape Chevron left Chevron right [PERSON_NAME] Disponível para contratação…" at bounding box center [500, 246] width 1000 height 493
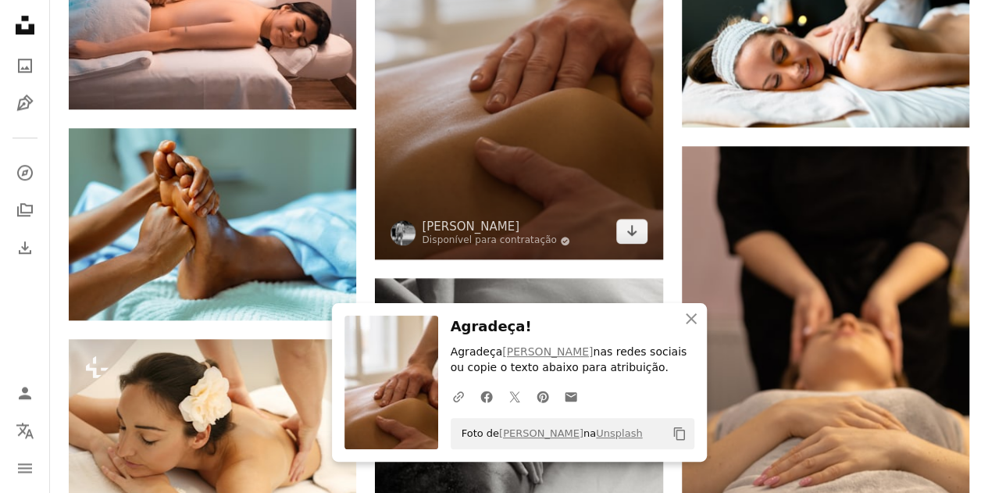
click at [567, 101] on img at bounding box center [518, 43] width 287 height 431
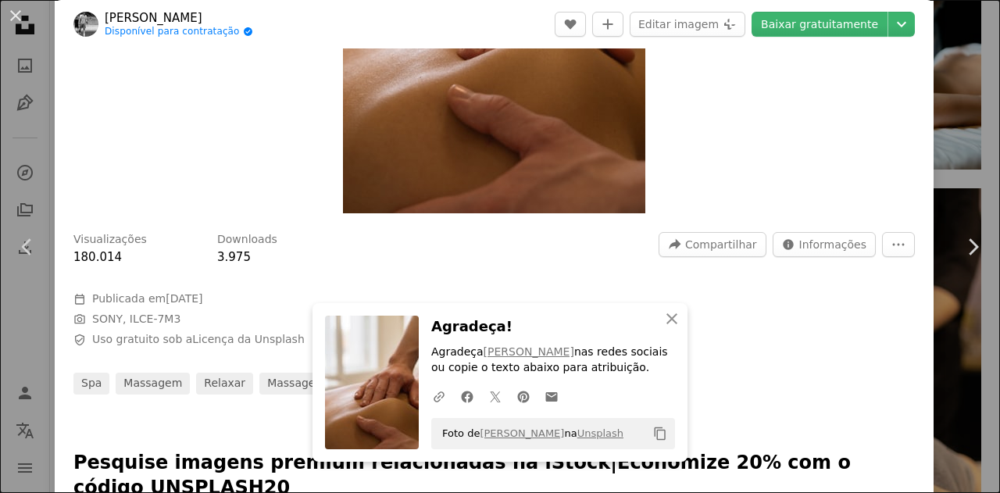
scroll to position [312, 0]
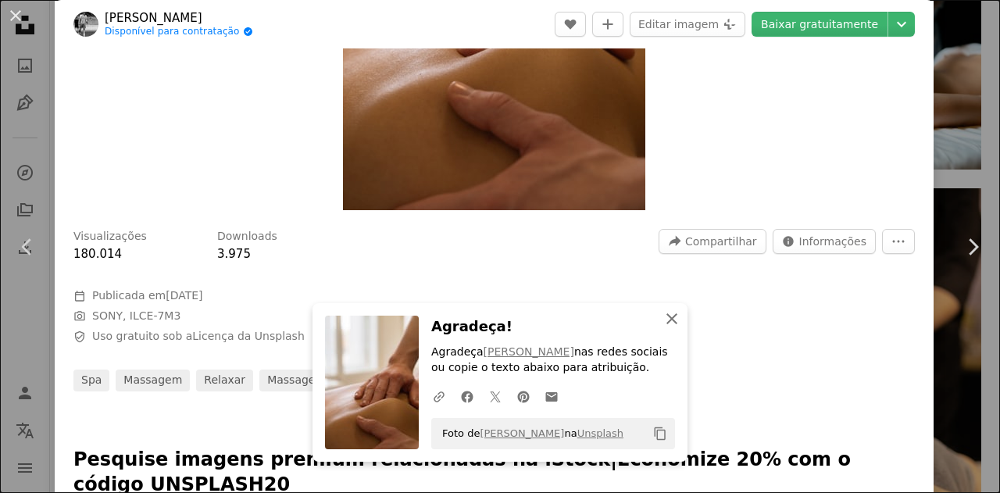
click at [666, 319] on icon "button" at bounding box center [671, 318] width 11 height 11
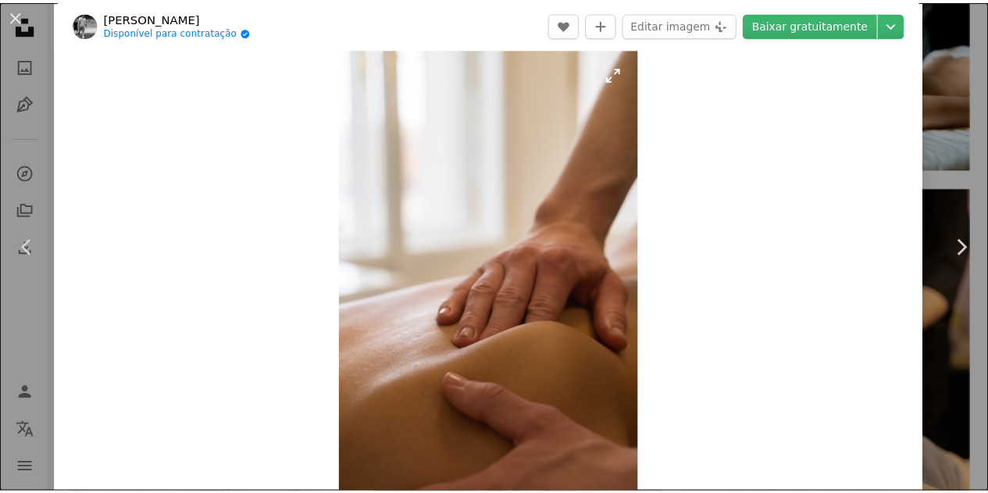
scroll to position [0, 0]
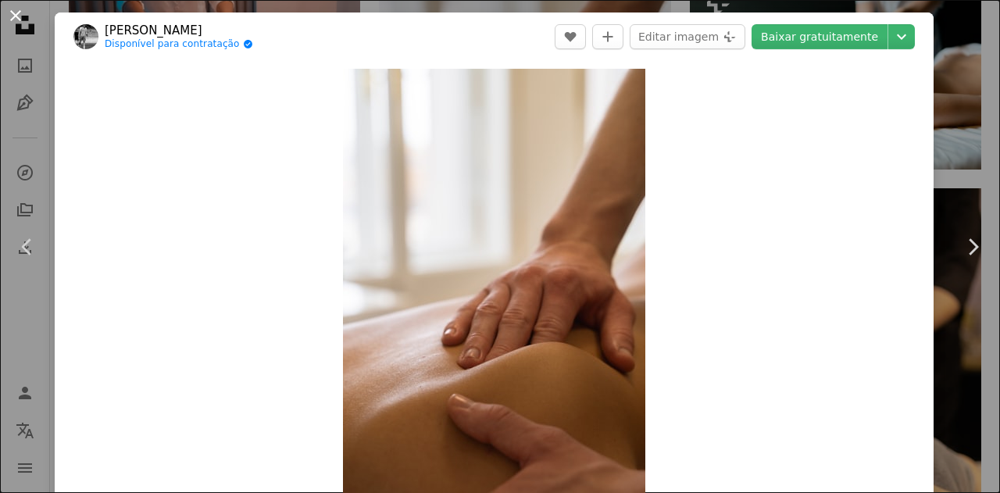
click at [22, 13] on button "An X shape" at bounding box center [15, 15] width 19 height 19
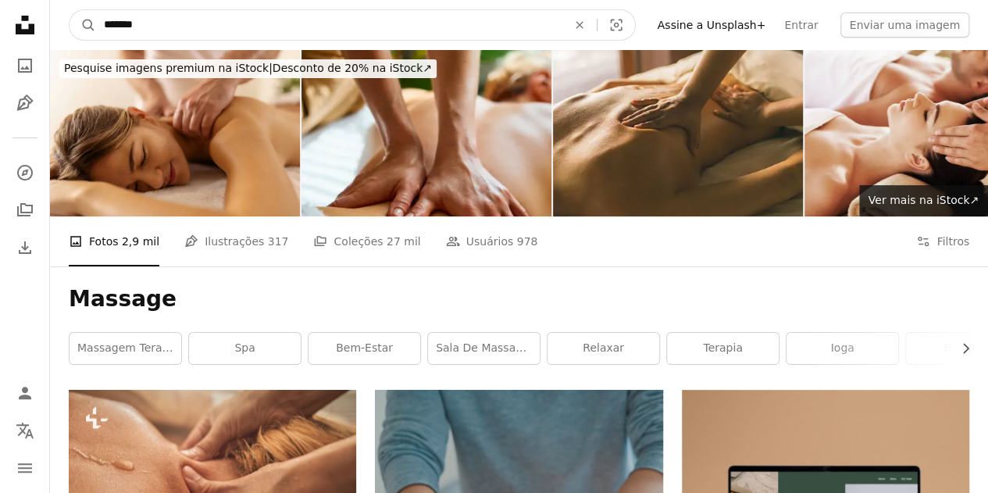
drag, startPoint x: 170, startPoint y: 28, endPoint x: 66, endPoint y: 27, distance: 104.7
click at [60, 29] on nav "A magnifying glass ******* An X shape Visual search Filters Assine a Unsplash+ …" at bounding box center [519, 25] width 938 height 50
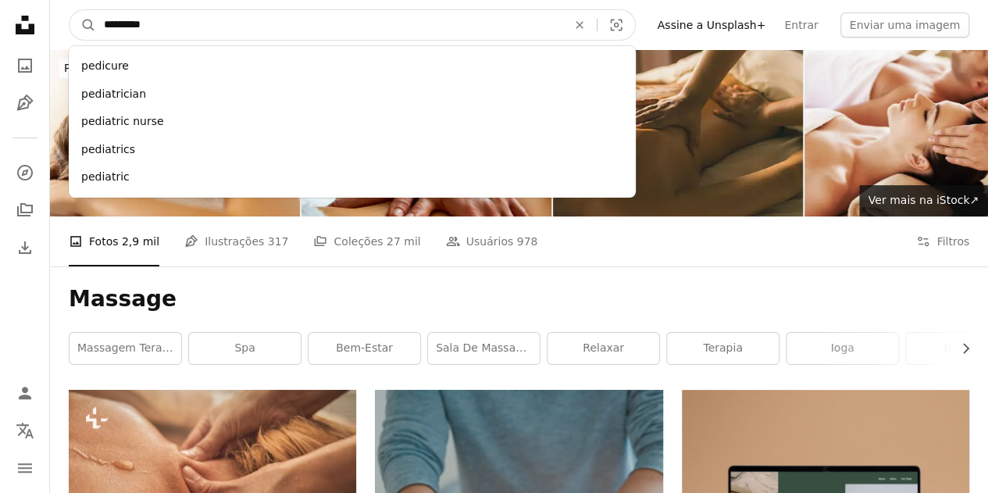
type input "********"
click at [70, 10] on button "A magnifying glass" at bounding box center [83, 25] width 27 height 30
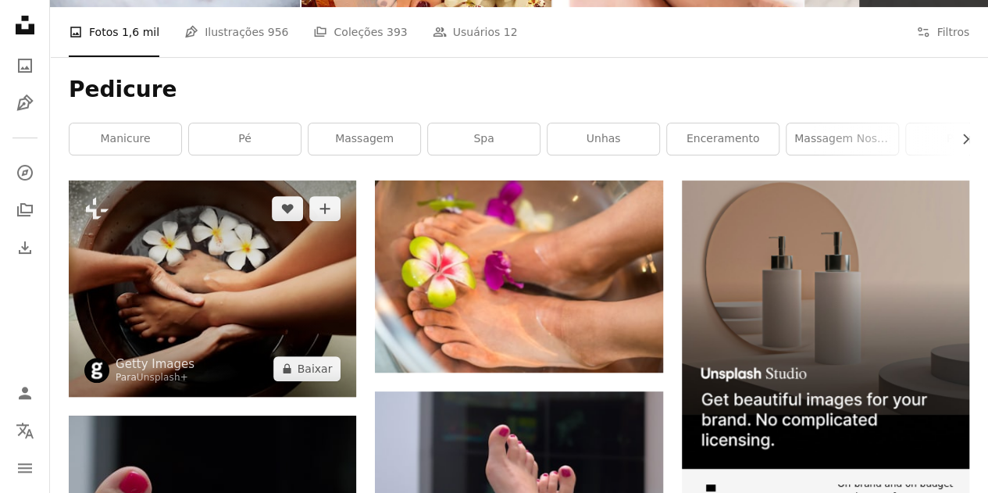
scroll to position [234, 0]
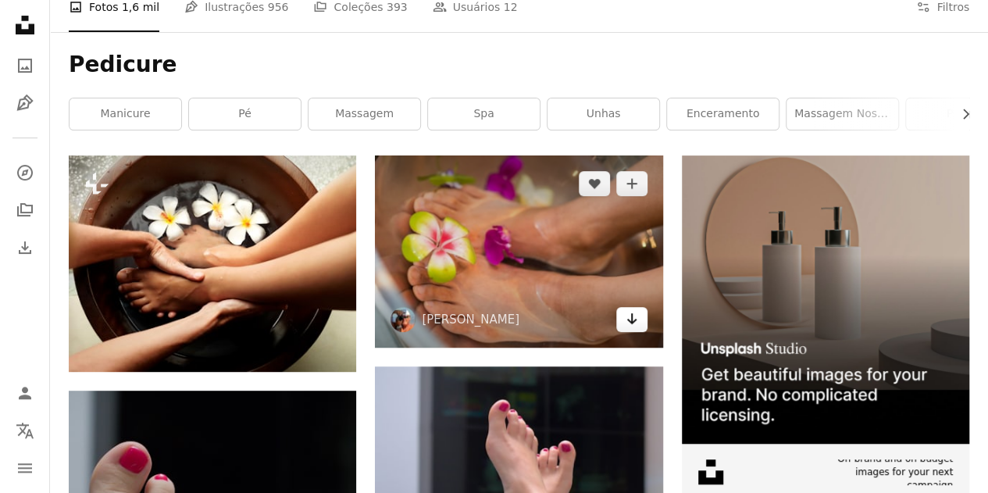
click at [633, 316] on icon "Arrow pointing down" at bounding box center [632, 318] width 12 height 19
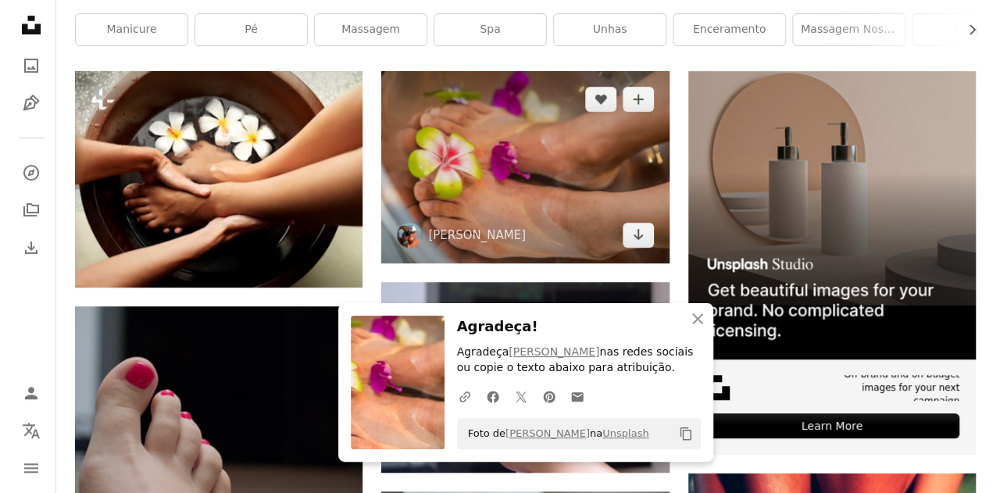
scroll to position [312, 0]
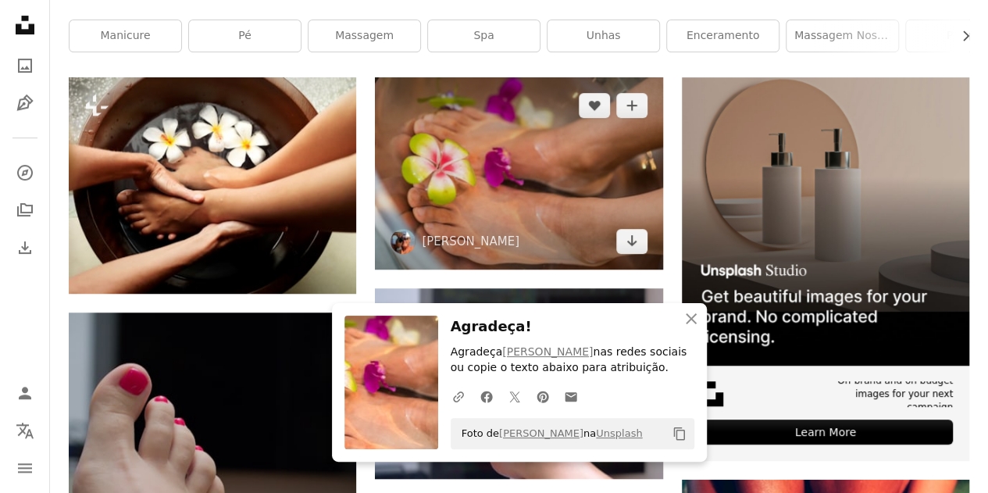
click at [436, 165] on img at bounding box center [518, 173] width 287 height 192
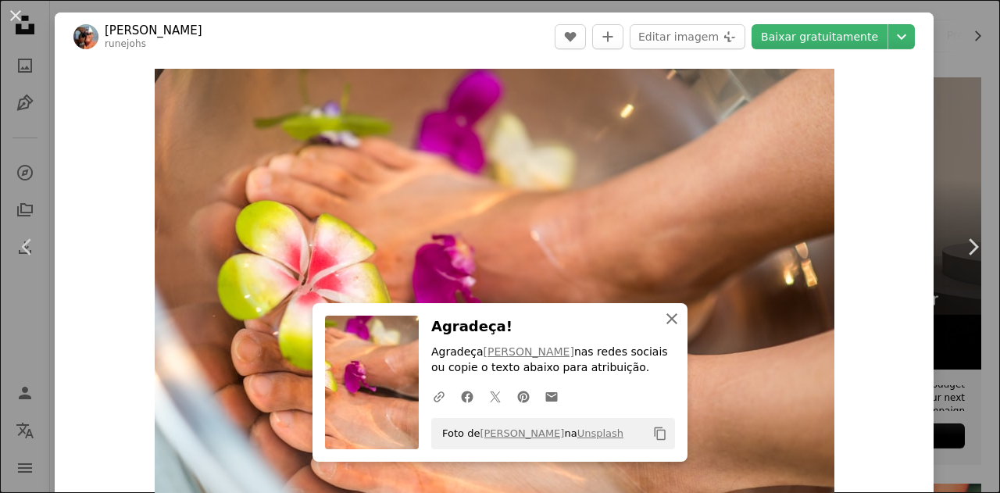
click at [667, 323] on icon "An X shape" at bounding box center [671, 318] width 19 height 19
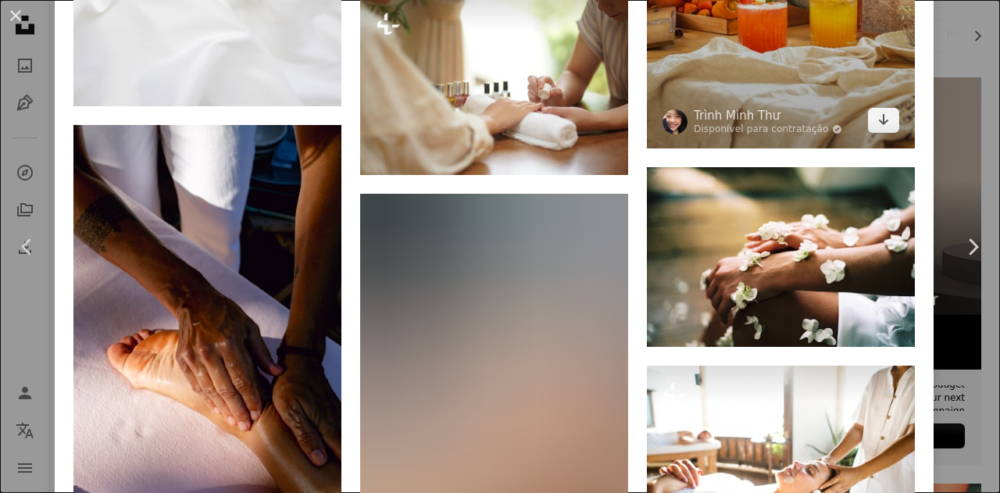
scroll to position [3046, 0]
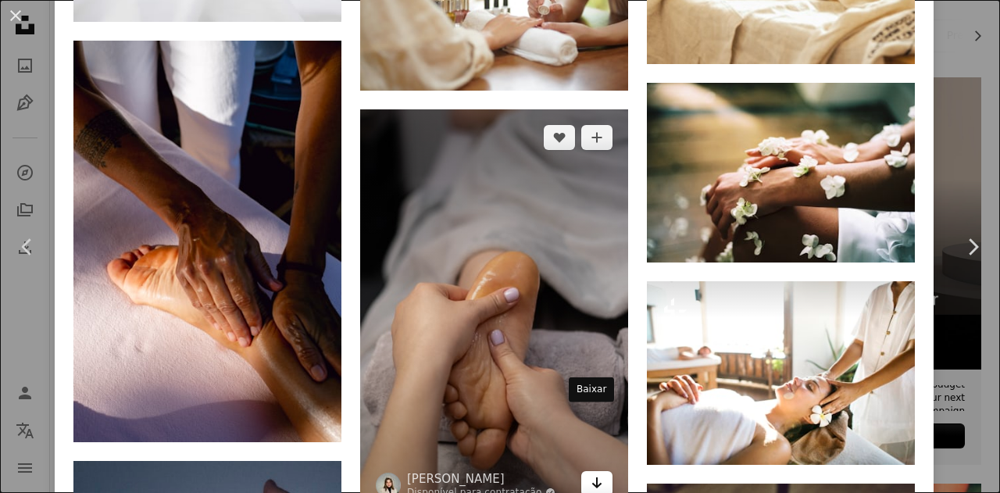
click at [592, 477] on icon "Baixar" at bounding box center [597, 482] width 10 height 11
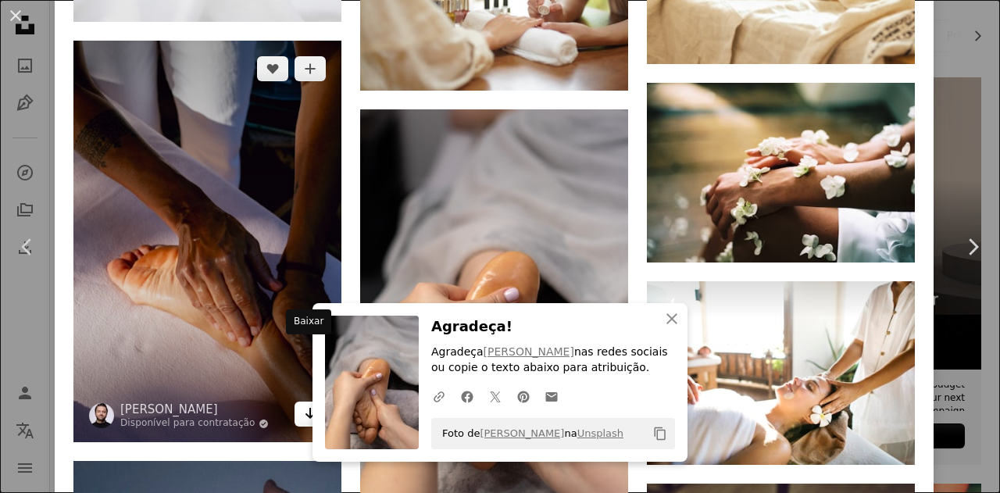
click at [295, 401] on link "Arrow pointing down" at bounding box center [309, 413] width 31 height 25
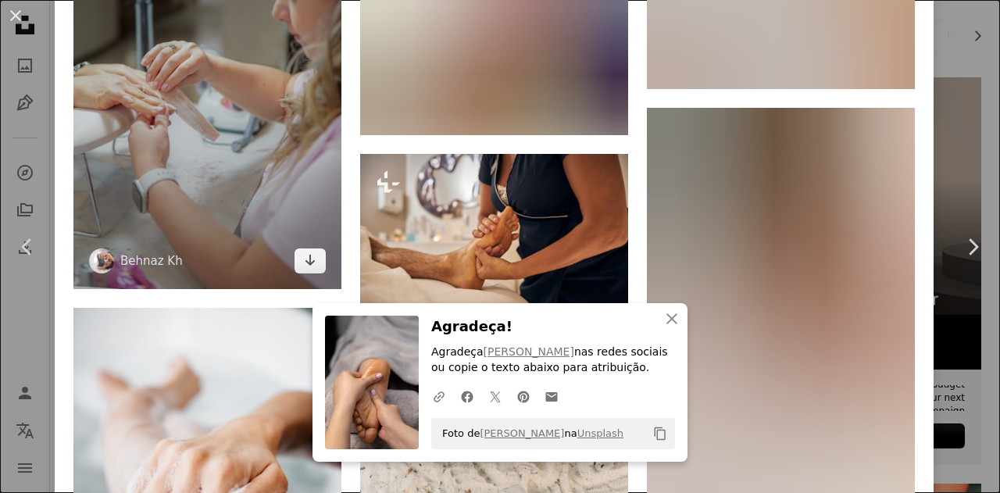
scroll to position [4061, 0]
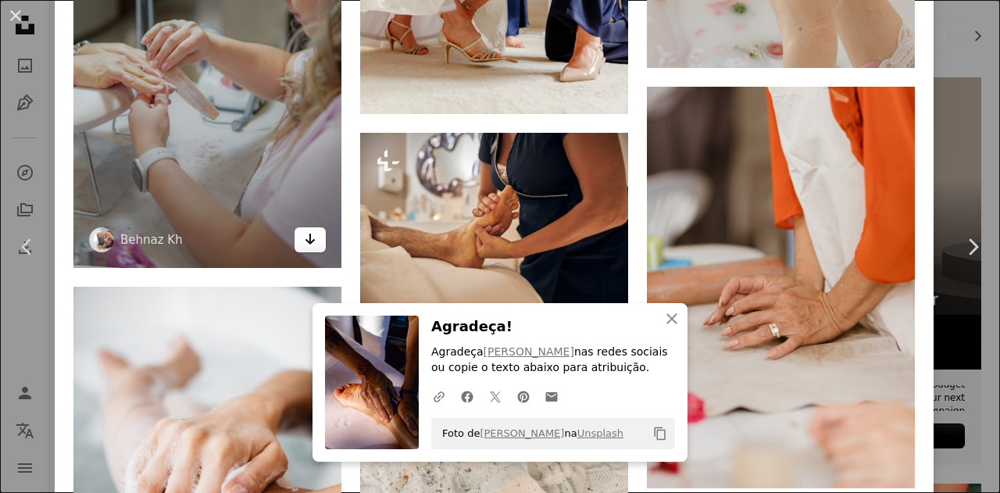
click at [305, 234] on icon "Baixar" at bounding box center [310, 239] width 10 height 11
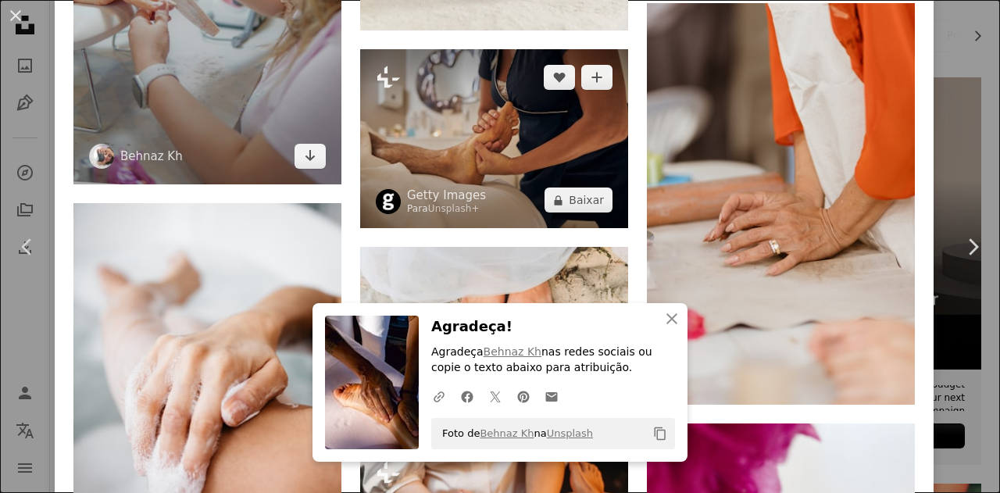
scroll to position [3983, 0]
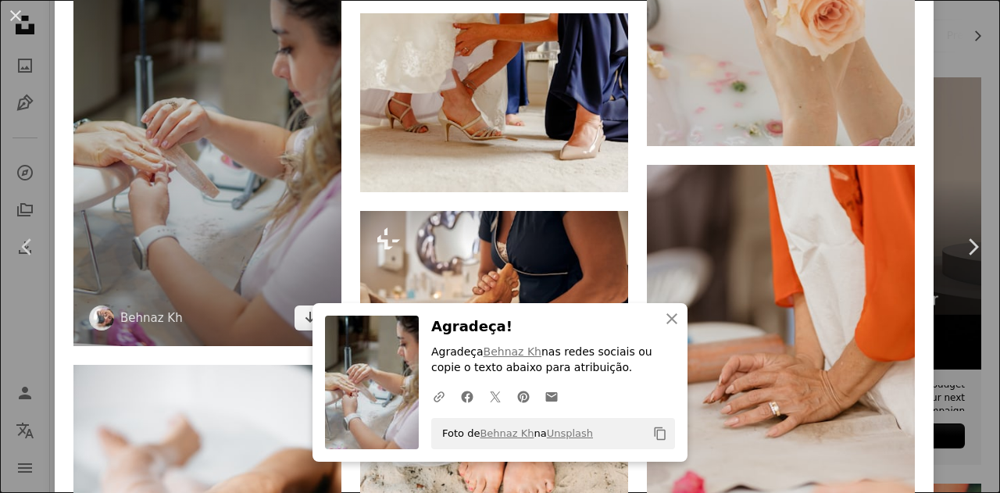
click at [204, 137] on img at bounding box center [207, 145] width 268 height 401
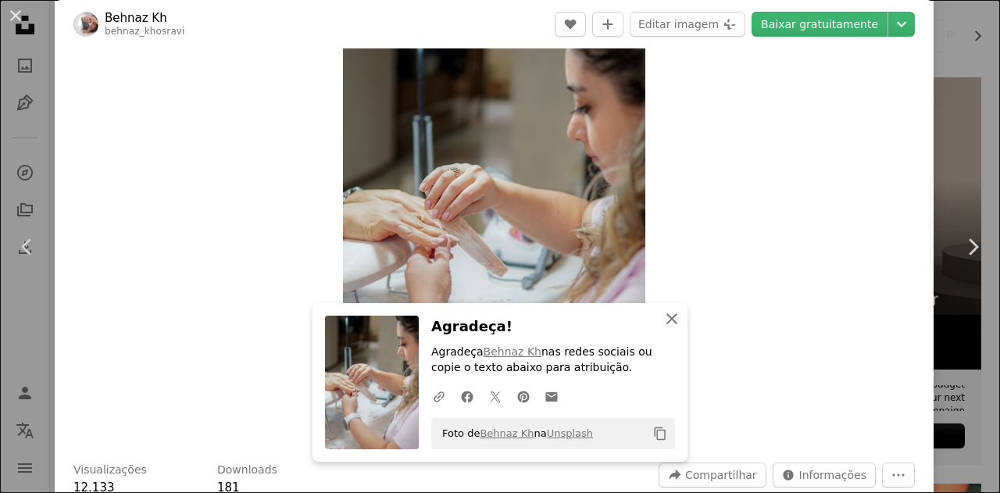
click at [663, 316] on icon "An X shape" at bounding box center [671, 318] width 19 height 19
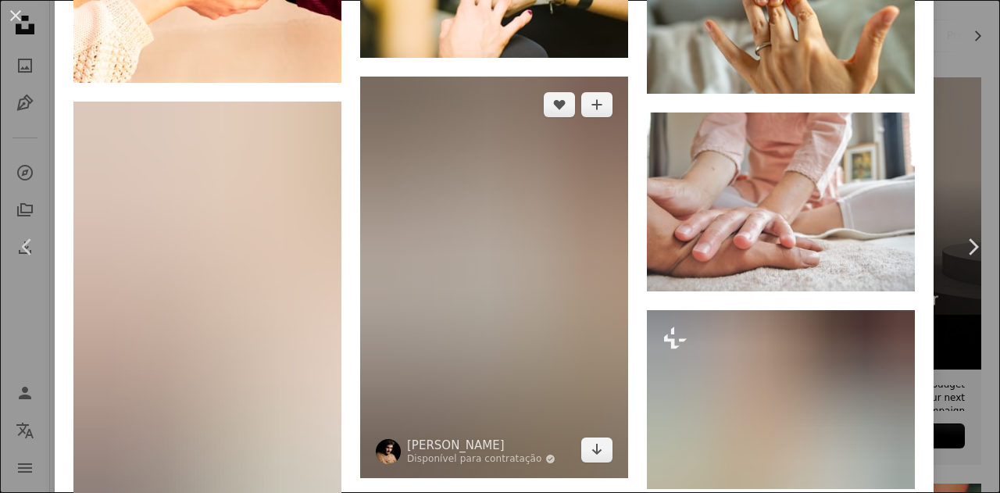
scroll to position [2421, 0]
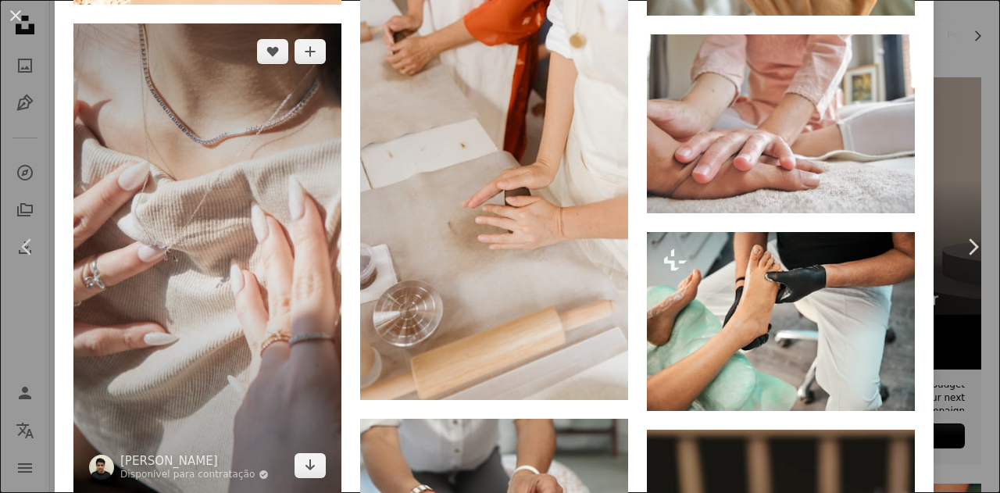
click at [243, 173] on img at bounding box center [207, 257] width 268 height 469
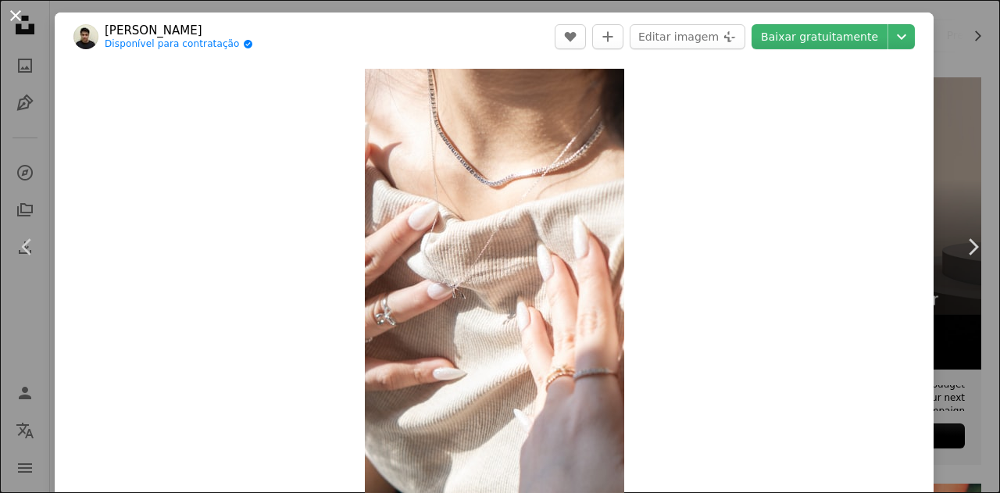
click at [14, 13] on button "An X shape" at bounding box center [15, 15] width 19 height 19
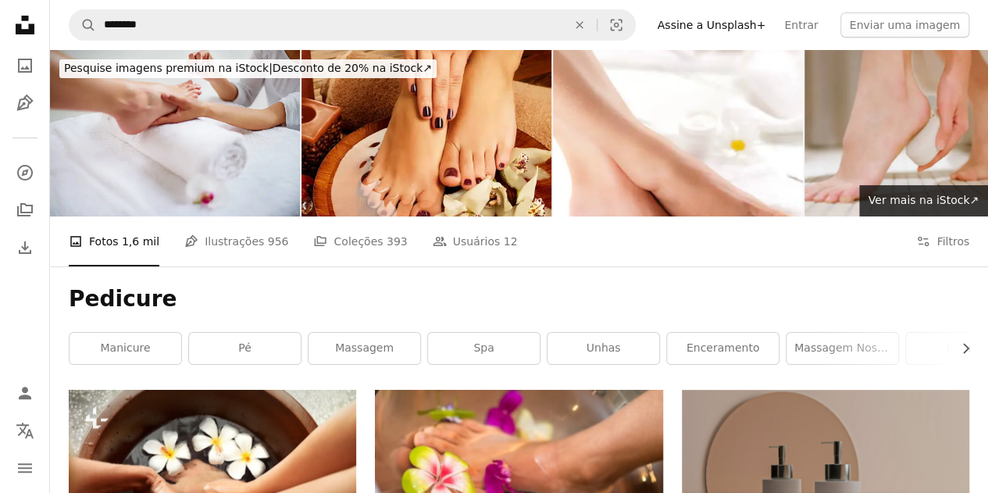
click at [471, 341] on link "Spa" at bounding box center [484, 348] width 112 height 31
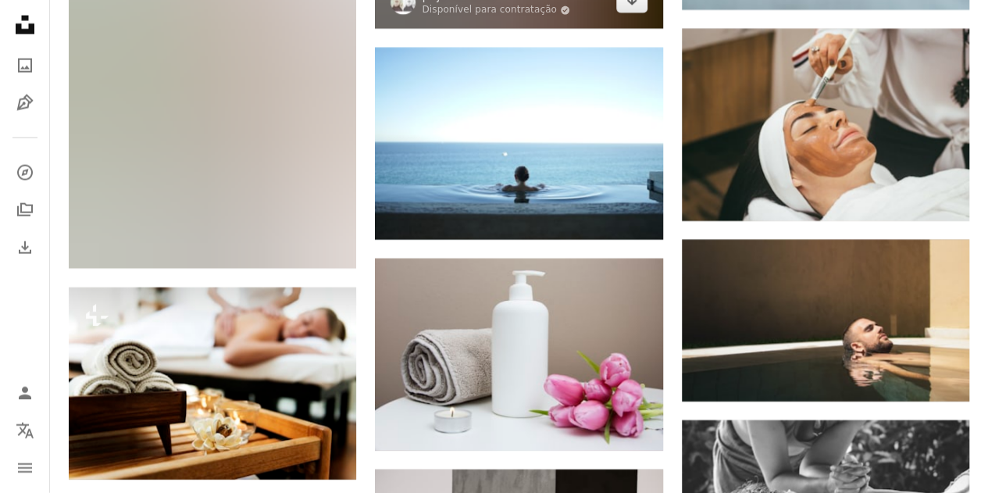
scroll to position [1796, 0]
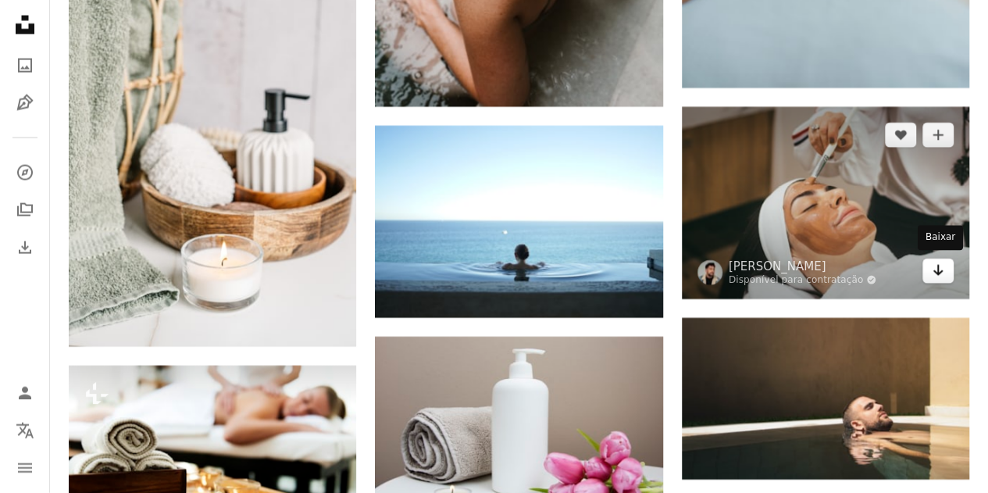
click at [936, 271] on icon "Baixar" at bounding box center [938, 270] width 10 height 11
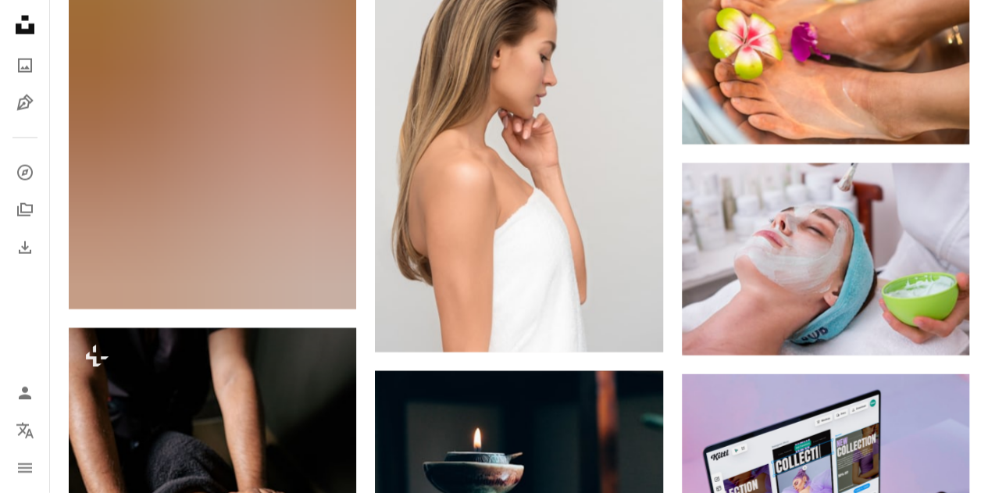
scroll to position [4920, 0]
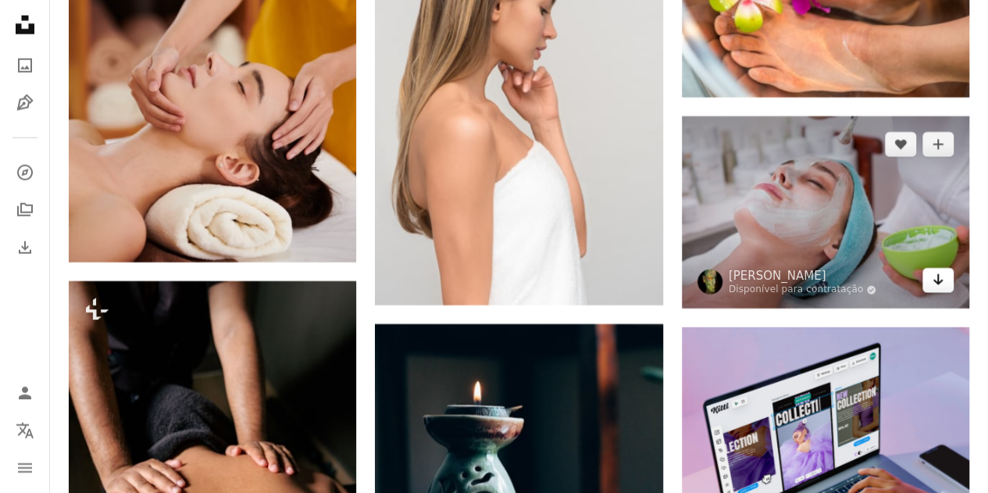
click at [936, 276] on icon "Arrow pointing down" at bounding box center [938, 279] width 12 height 19
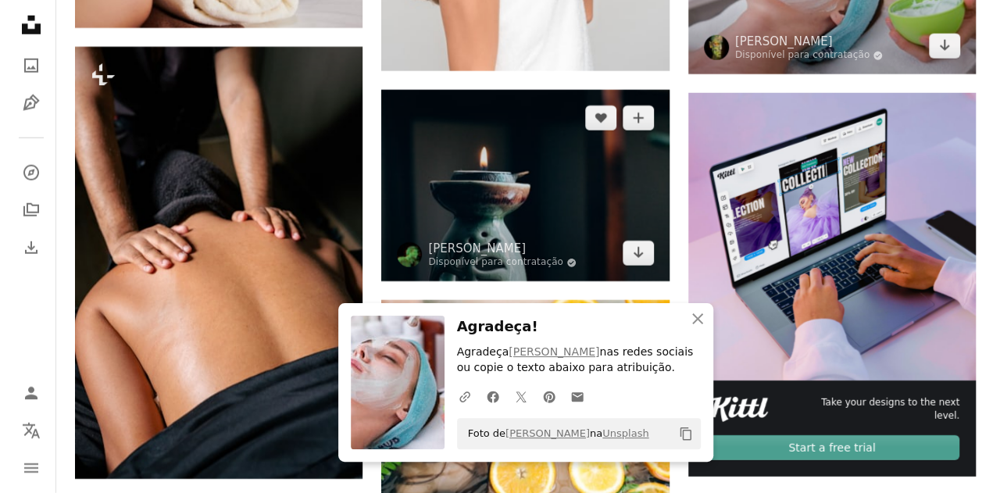
scroll to position [4842, 0]
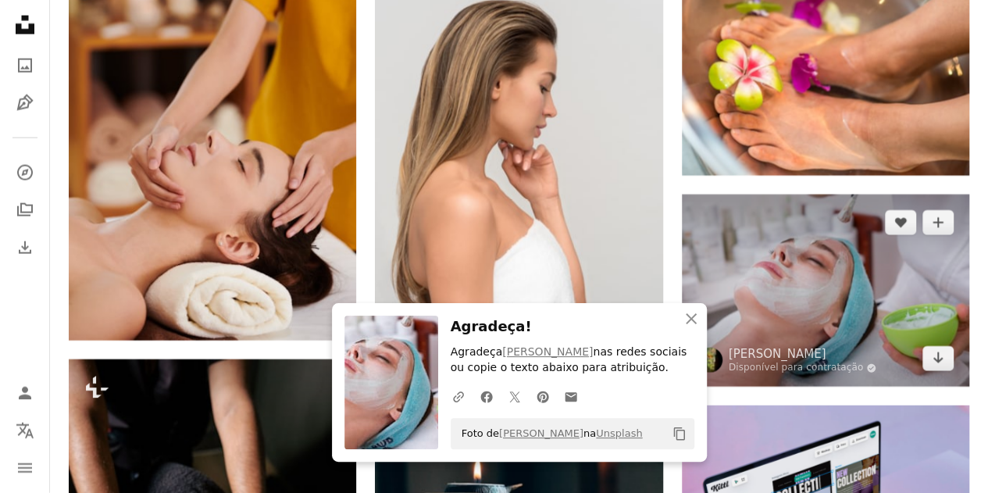
click at [897, 274] on img at bounding box center [825, 290] width 287 height 192
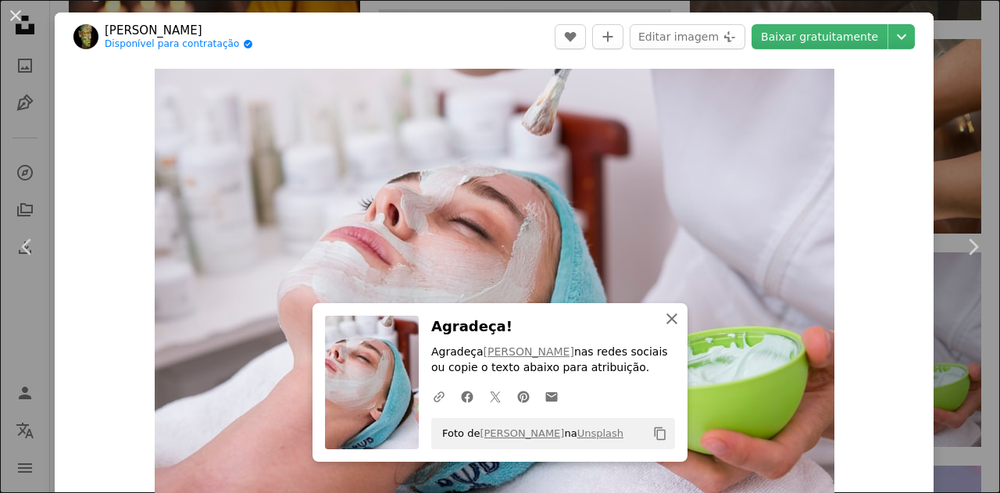
click at [665, 313] on icon "An X shape" at bounding box center [671, 318] width 19 height 19
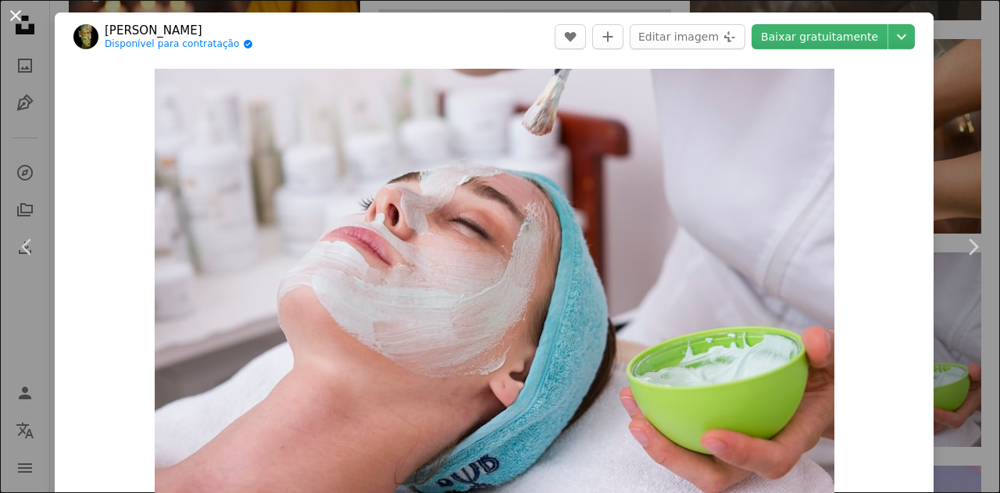
click at [16, 12] on button "An X shape" at bounding box center [15, 15] width 19 height 19
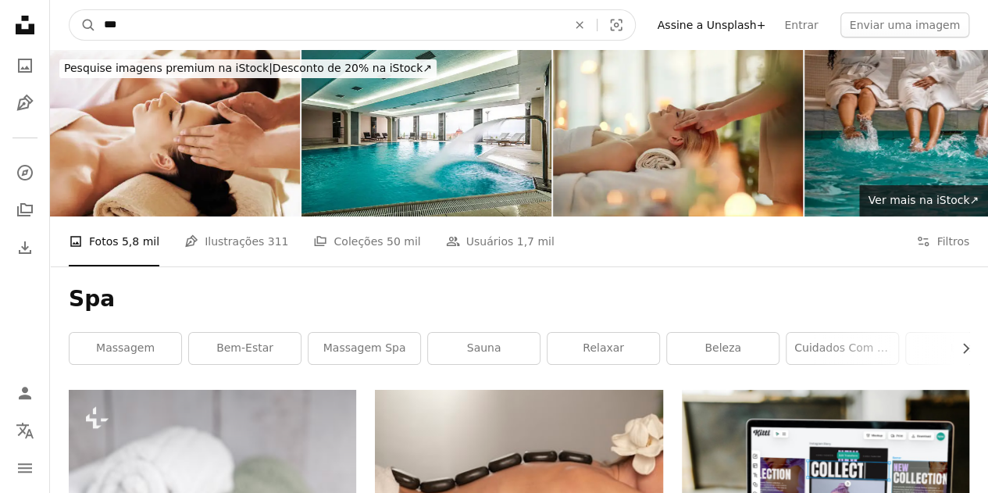
drag, startPoint x: 230, startPoint y: 16, endPoint x: 155, endPoint y: 20, distance: 75.1
click at [225, 16] on input "***" at bounding box center [329, 25] width 466 height 30
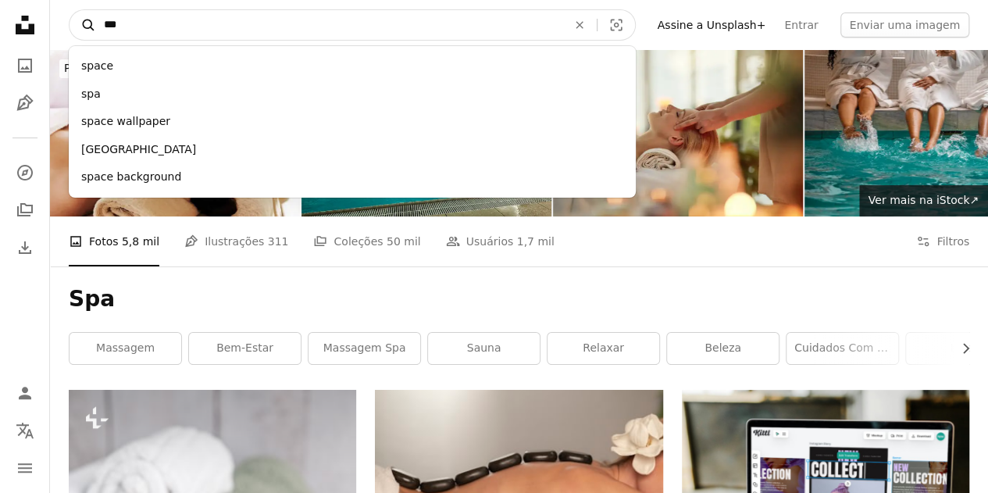
drag, startPoint x: 134, startPoint y: 26, endPoint x: 92, endPoint y: 20, distance: 42.5
click at [92, 20] on form "A magnifying glass *** space spa space wallpaper [GEOGRAPHIC_DATA] space backgr…" at bounding box center [352, 24] width 567 height 31
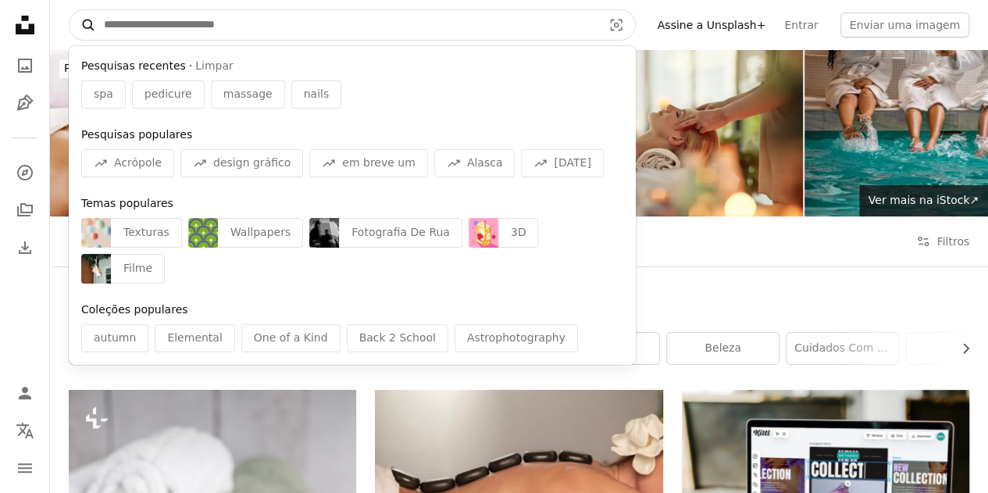
type input "*"
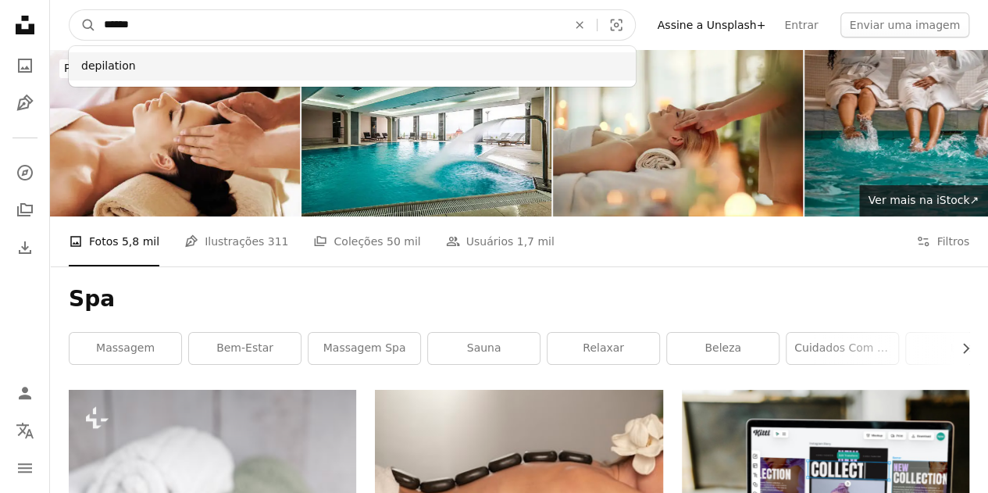
type input "*****"
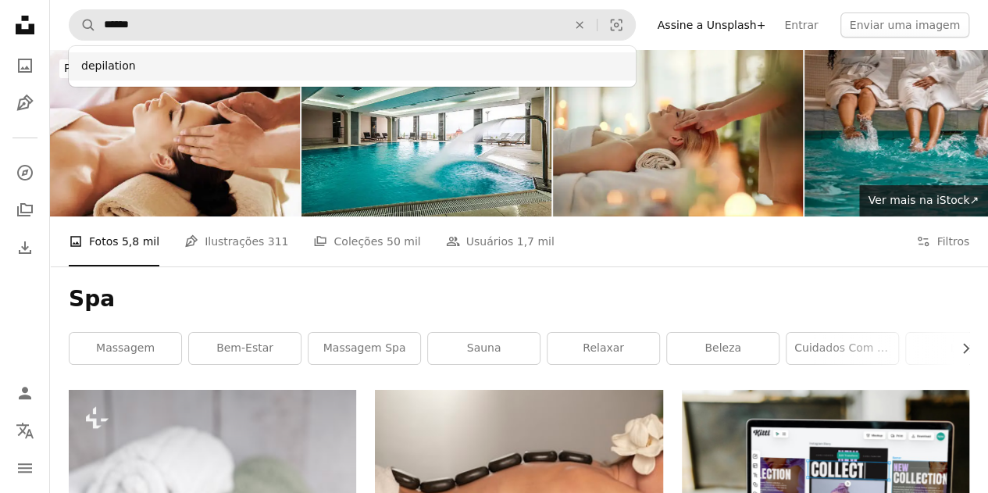
click at [95, 68] on div "depilation" at bounding box center [352, 66] width 567 height 28
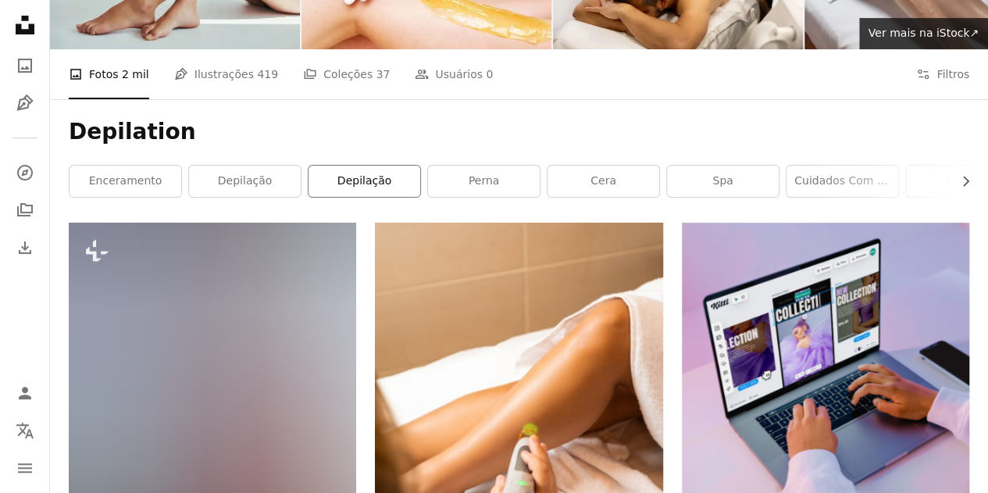
scroll to position [312, 0]
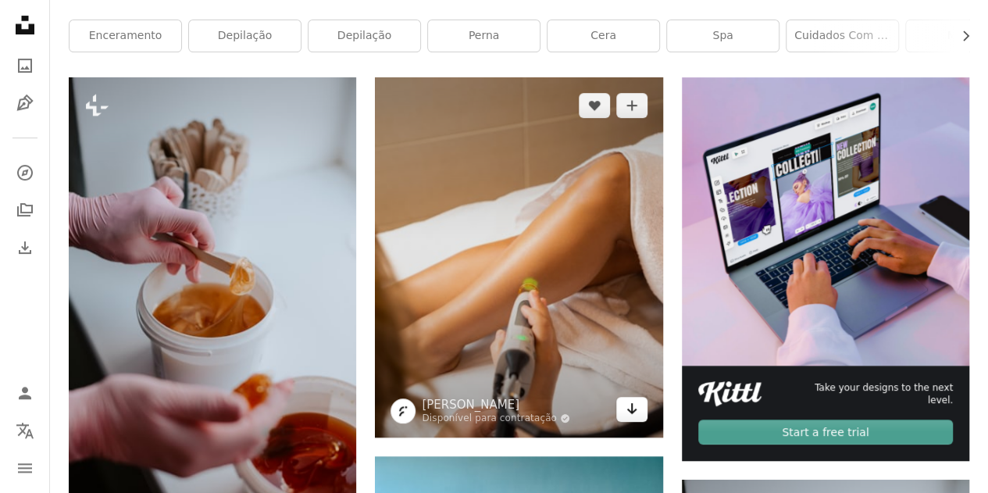
click at [622, 405] on link "Arrow pointing down" at bounding box center [631, 409] width 31 height 25
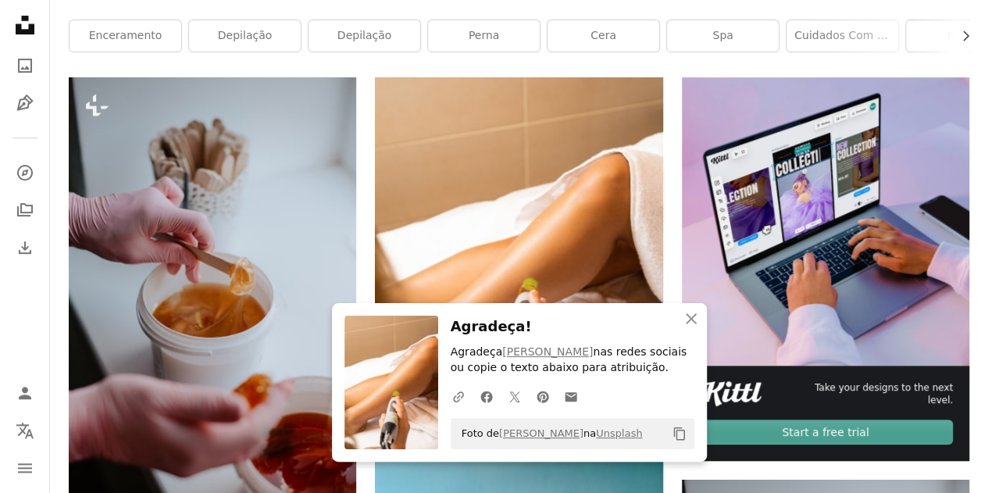
click at [933, 29] on link "Mimo" at bounding box center [962, 35] width 112 height 31
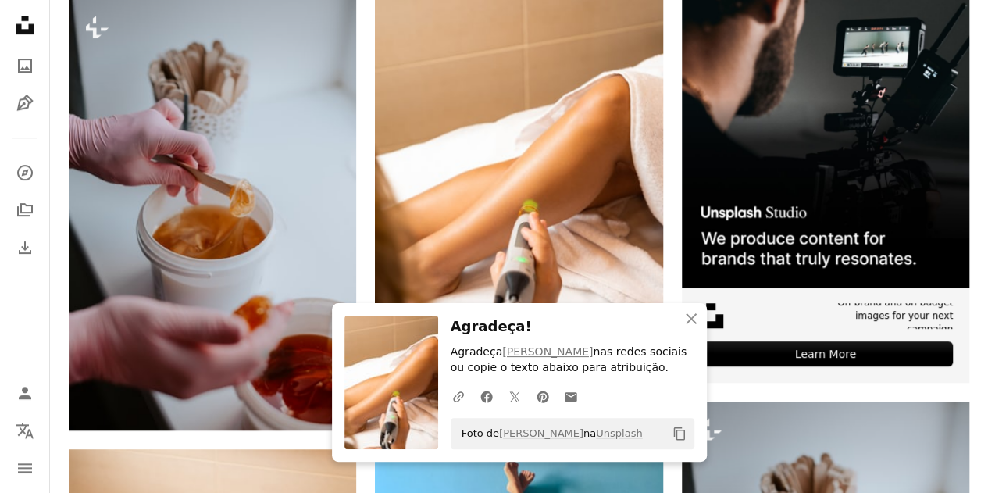
scroll to position [822, 0]
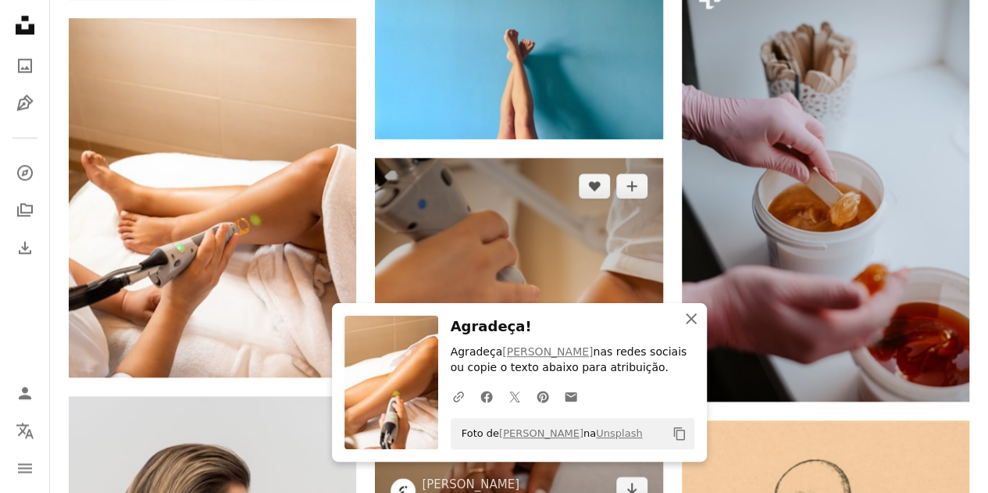
drag, startPoint x: 695, startPoint y: 319, endPoint x: 626, endPoint y: 296, distance: 72.6
click at [693, 319] on icon "An X shape" at bounding box center [691, 318] width 19 height 19
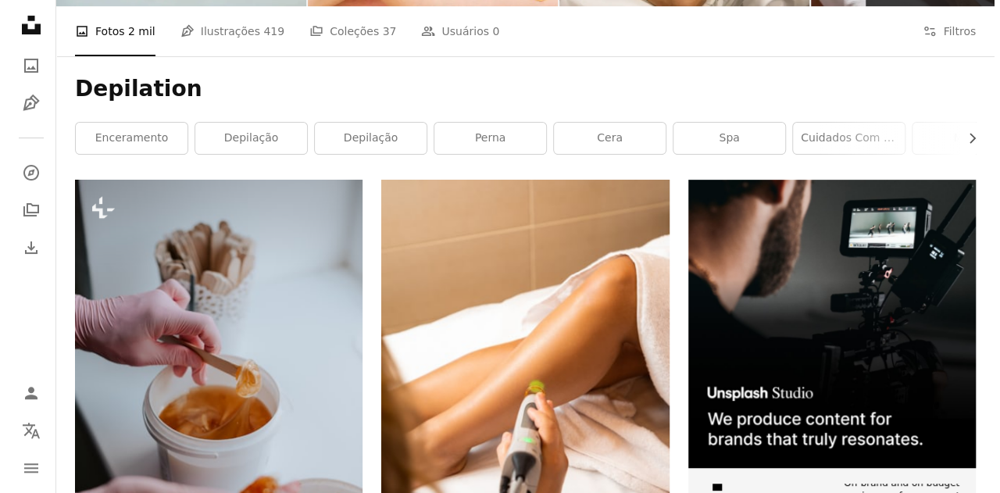
scroll to position [275, 0]
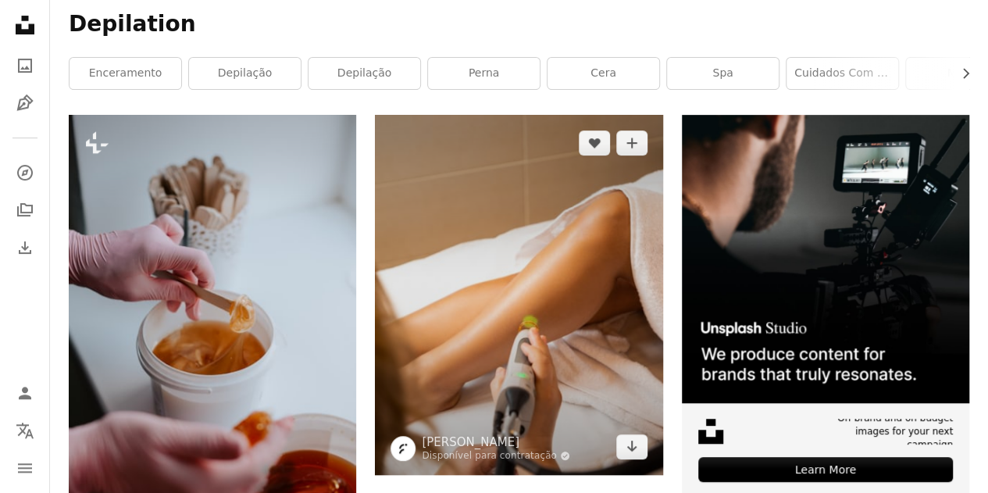
click at [565, 302] on img at bounding box center [518, 294] width 287 height 359
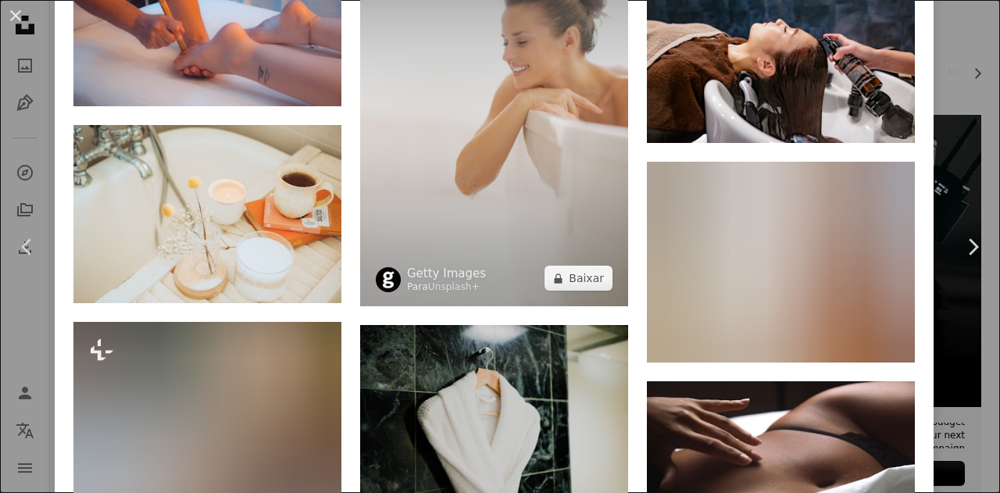
scroll to position [6248, 0]
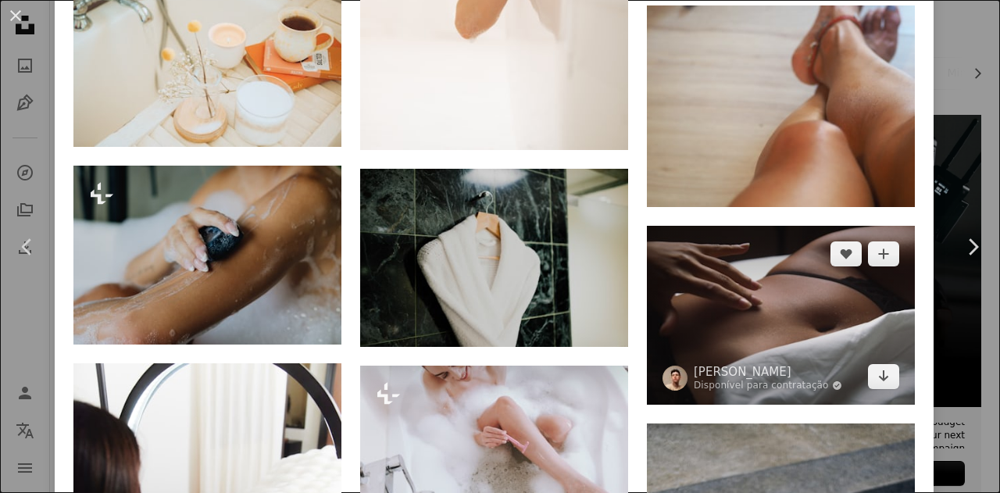
click at [709, 226] on img at bounding box center [781, 315] width 268 height 179
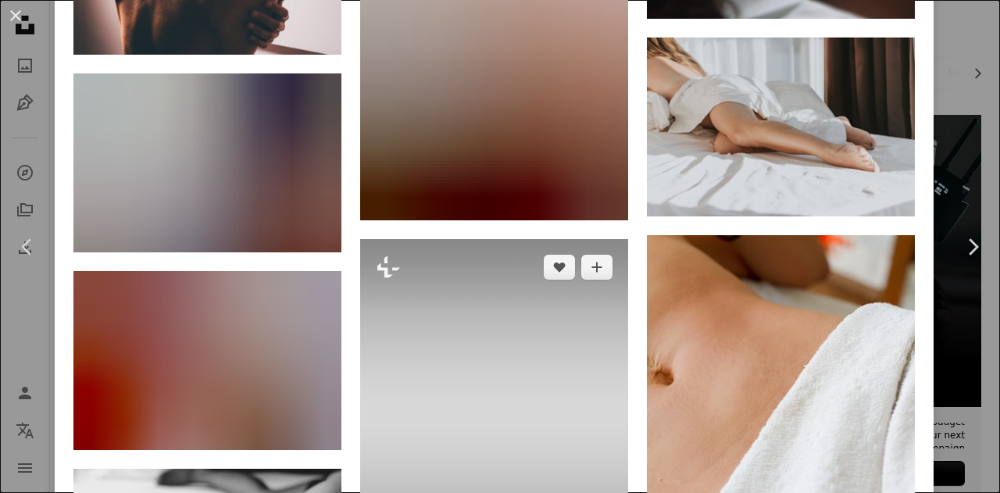
scroll to position [2655, 0]
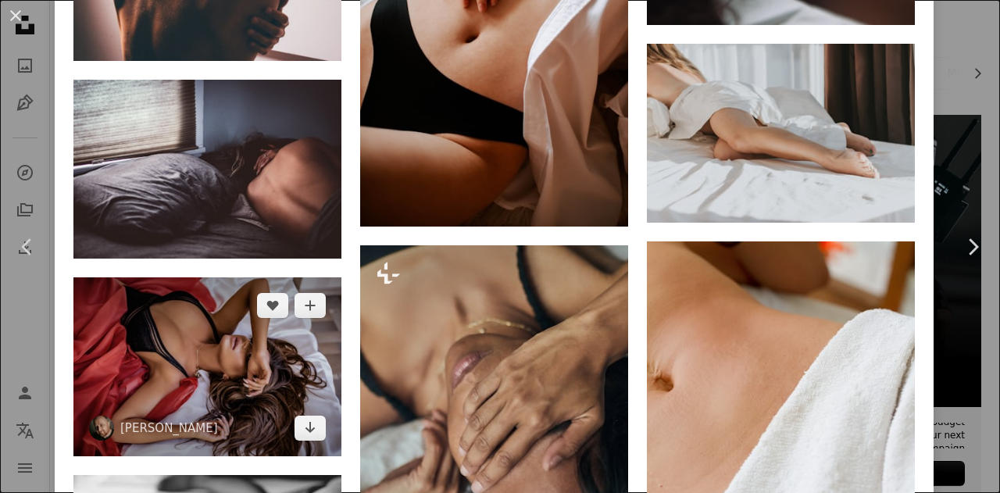
click at [262, 277] on img at bounding box center [207, 366] width 268 height 179
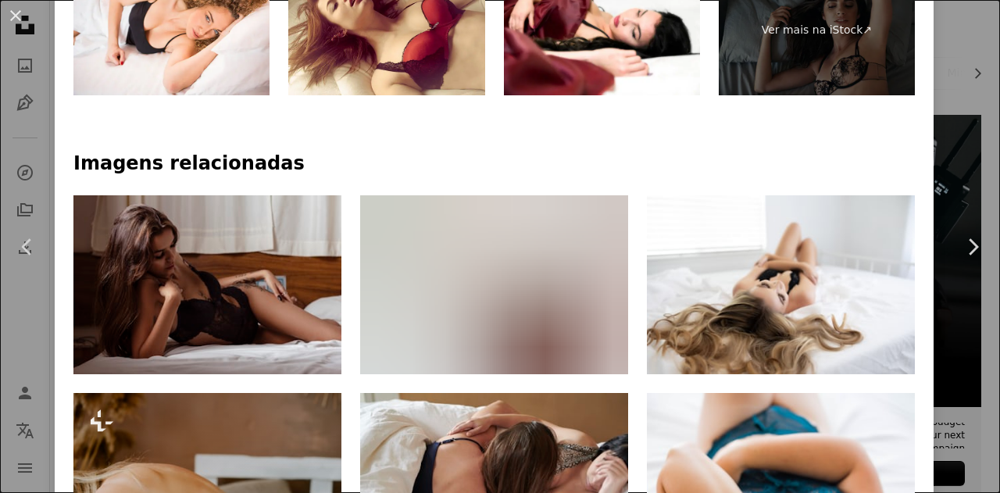
scroll to position [1015, 0]
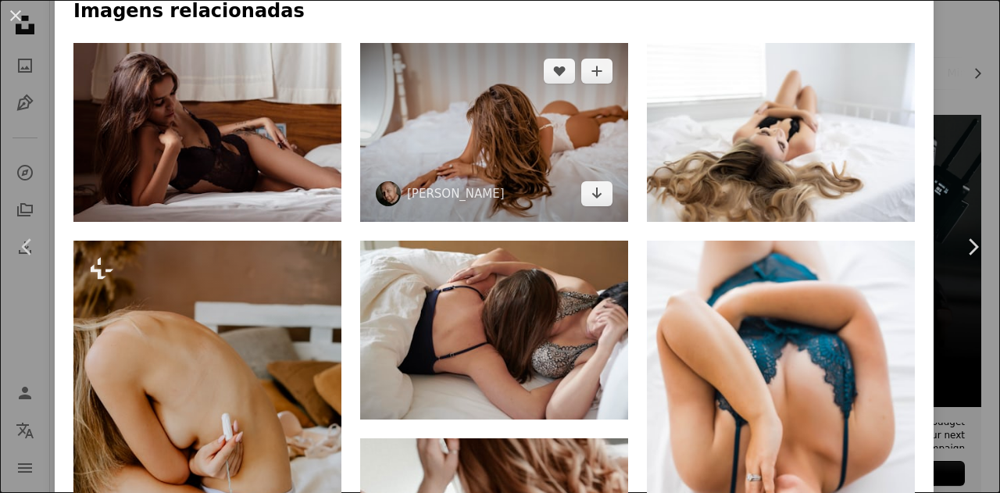
click at [547, 154] on img at bounding box center [494, 132] width 268 height 179
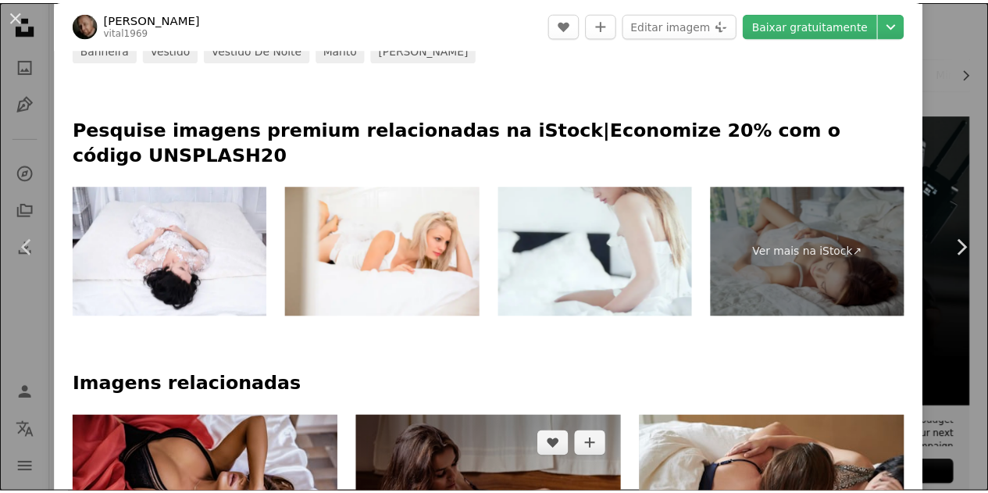
scroll to position [703, 0]
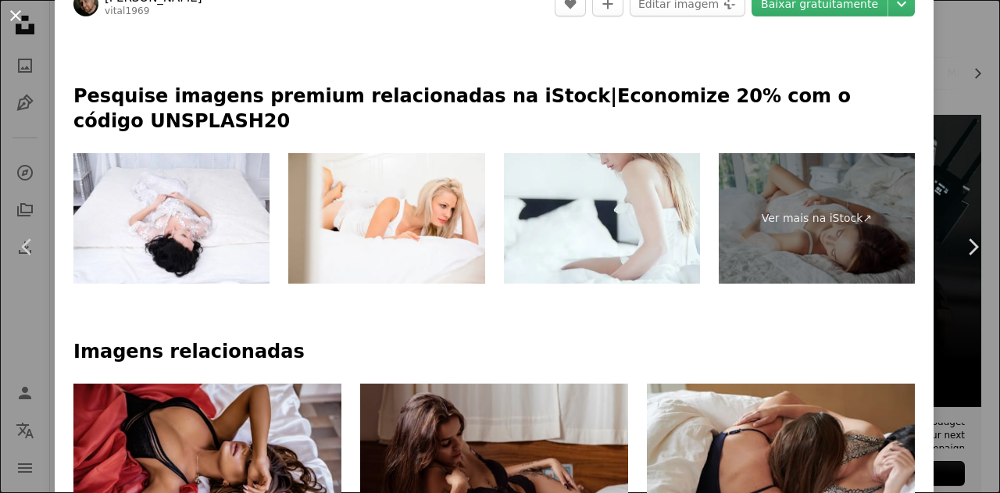
click at [9, 17] on button "An X shape" at bounding box center [15, 15] width 19 height 19
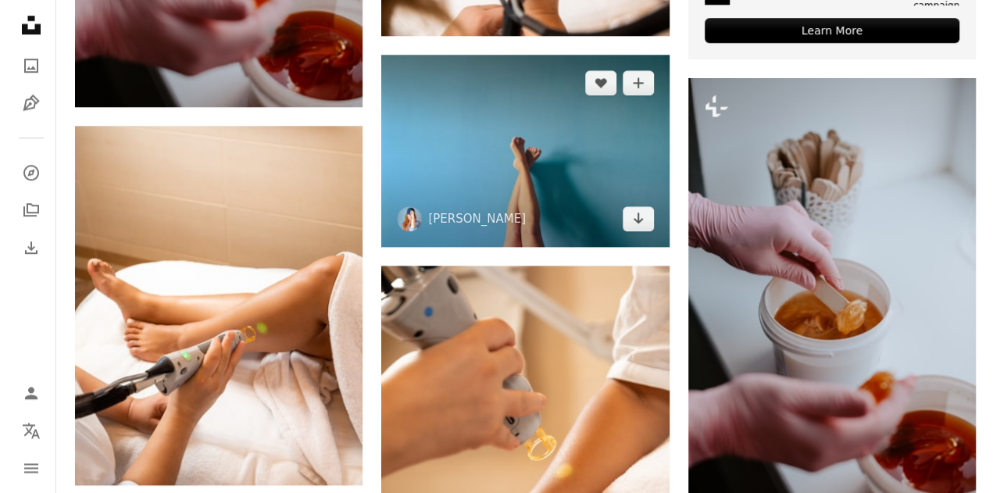
scroll to position [900, 0]
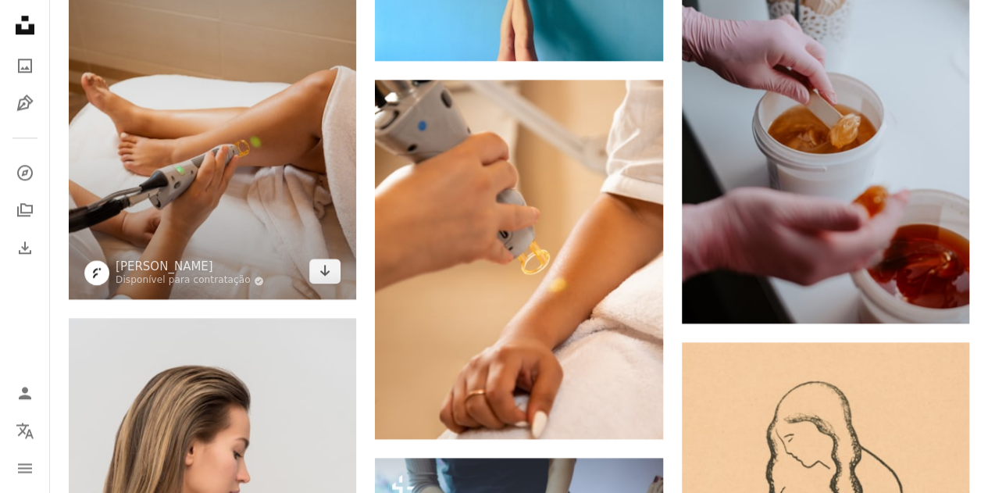
click at [259, 160] on img at bounding box center [212, 119] width 287 height 359
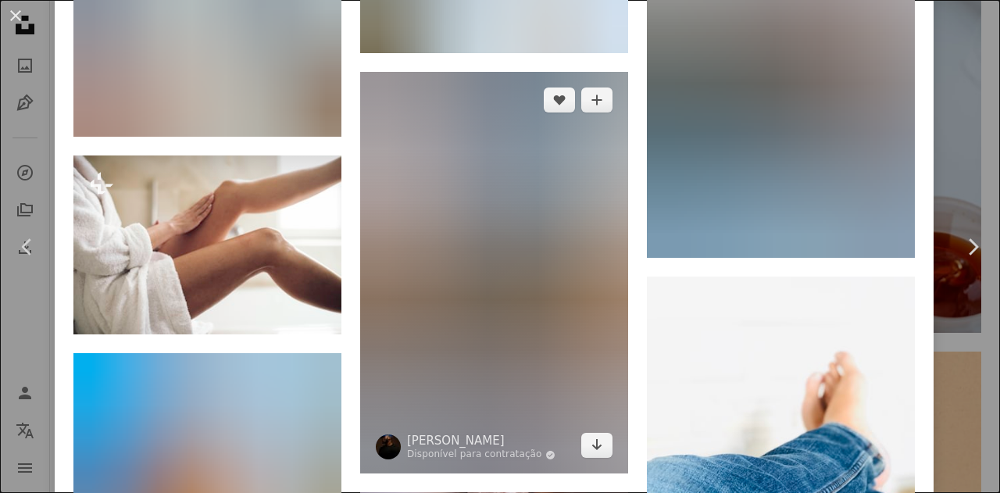
scroll to position [2577, 0]
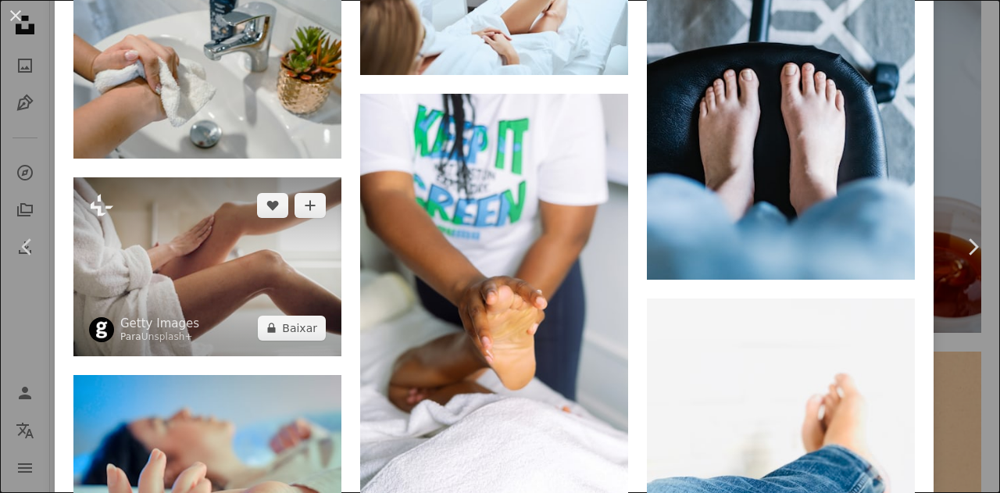
click at [264, 201] on img at bounding box center [207, 266] width 268 height 179
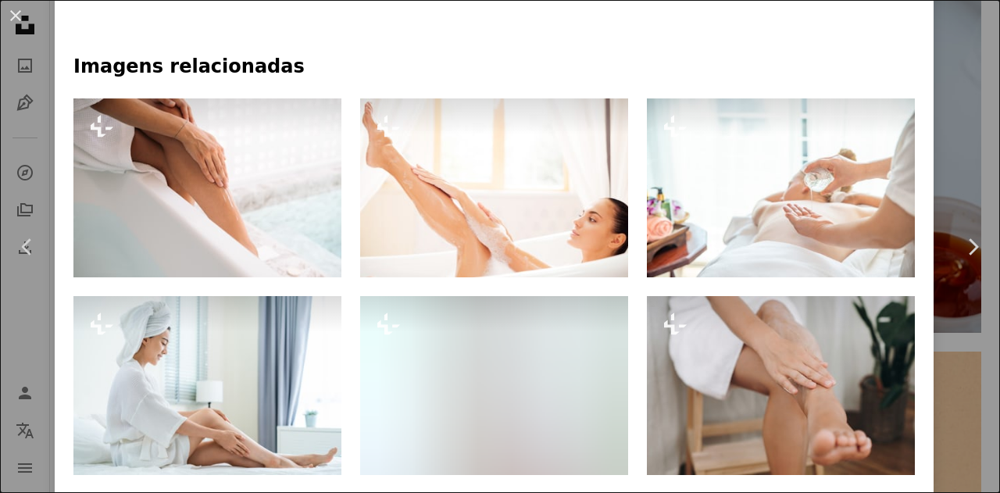
scroll to position [1093, 0]
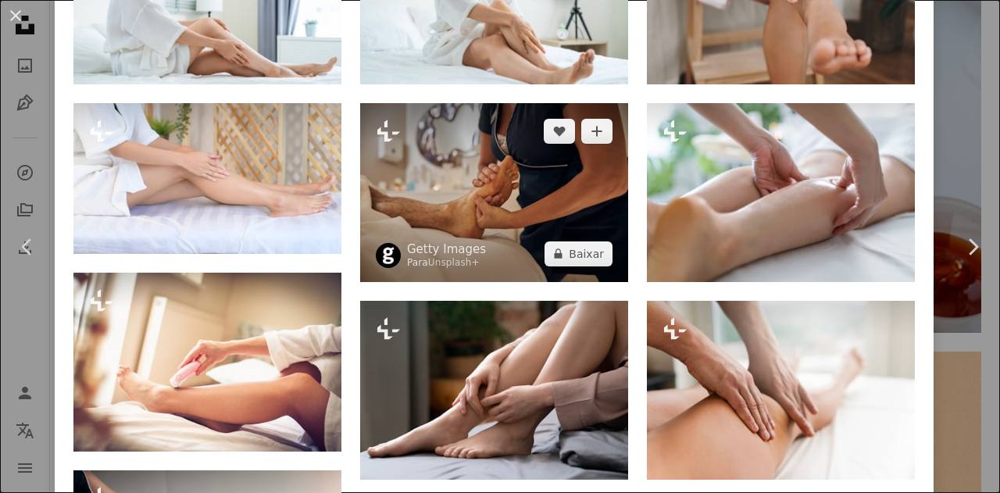
click at [551, 190] on img at bounding box center [494, 192] width 268 height 179
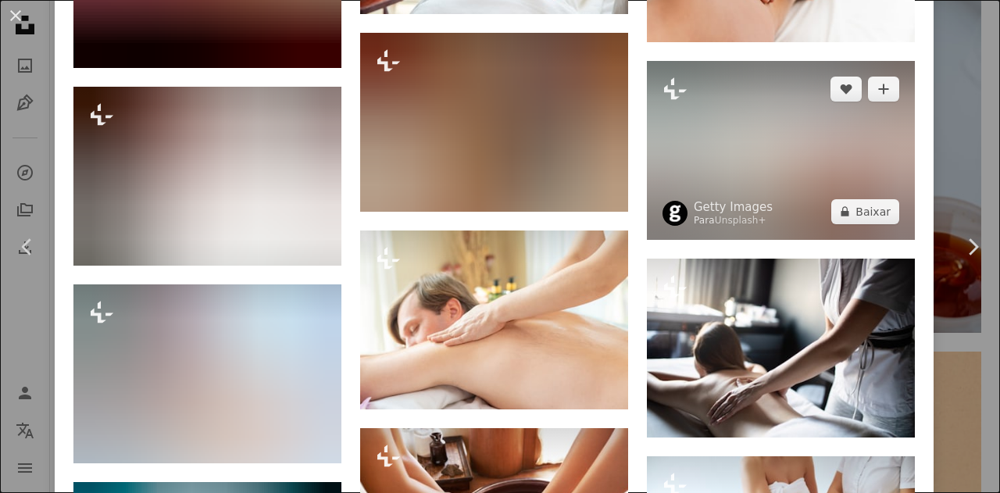
scroll to position [2109, 0]
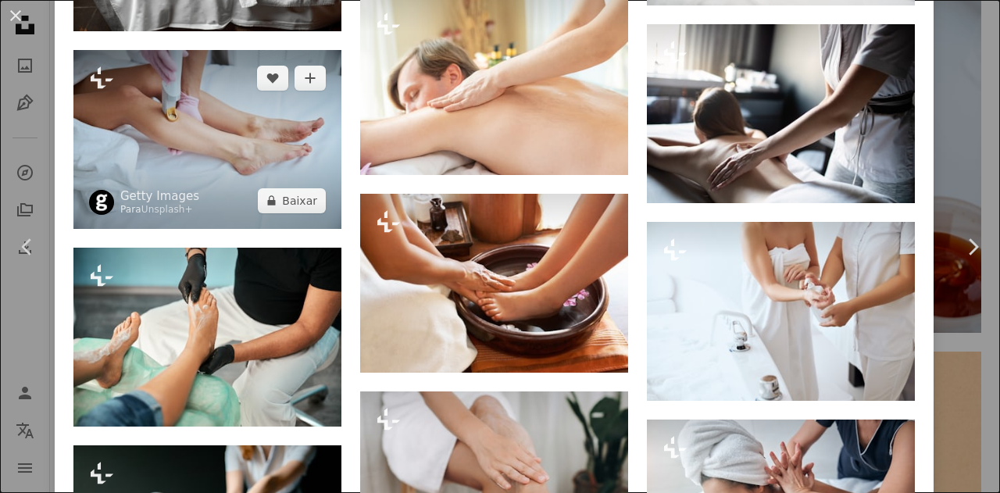
click at [223, 130] on img at bounding box center [207, 139] width 268 height 179
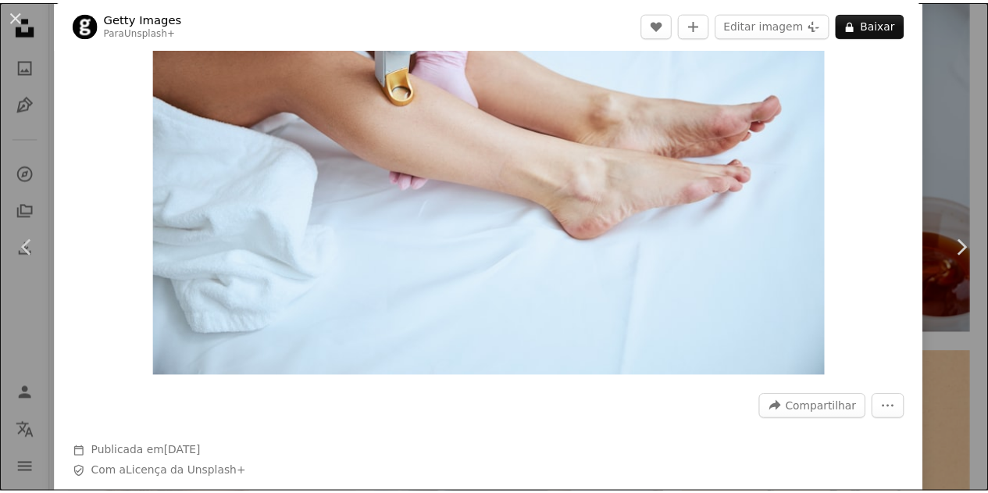
scroll to position [78, 0]
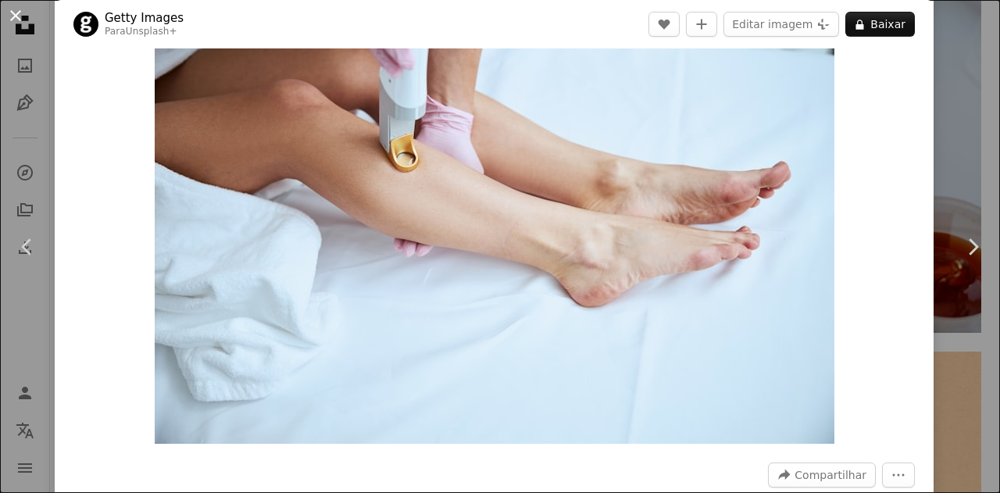
click at [12, 13] on button "An X shape" at bounding box center [15, 15] width 19 height 19
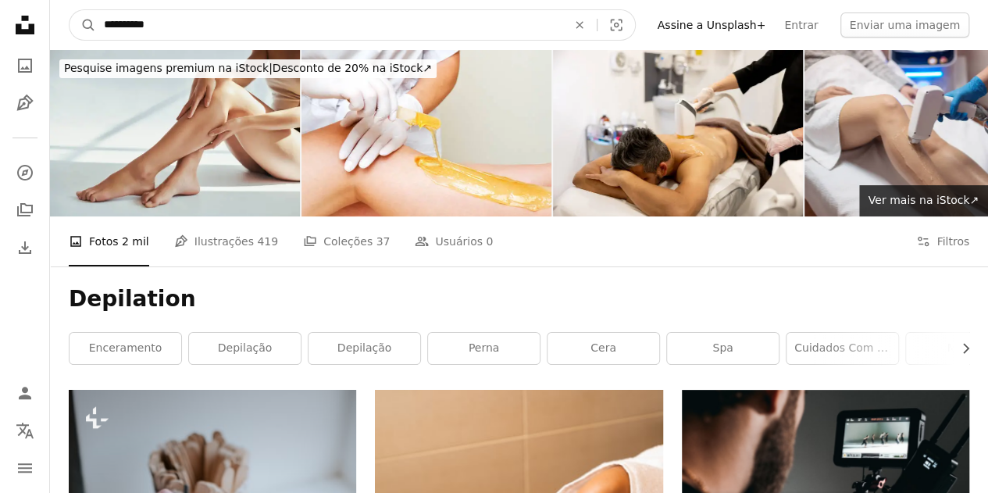
drag, startPoint x: 194, startPoint y: 30, endPoint x: 67, endPoint y: 32, distance: 126.5
click at [67, 32] on nav "**********" at bounding box center [519, 25] width 938 height 50
type input "**********"
click at [70, 10] on button "A magnifying glass" at bounding box center [83, 25] width 27 height 30
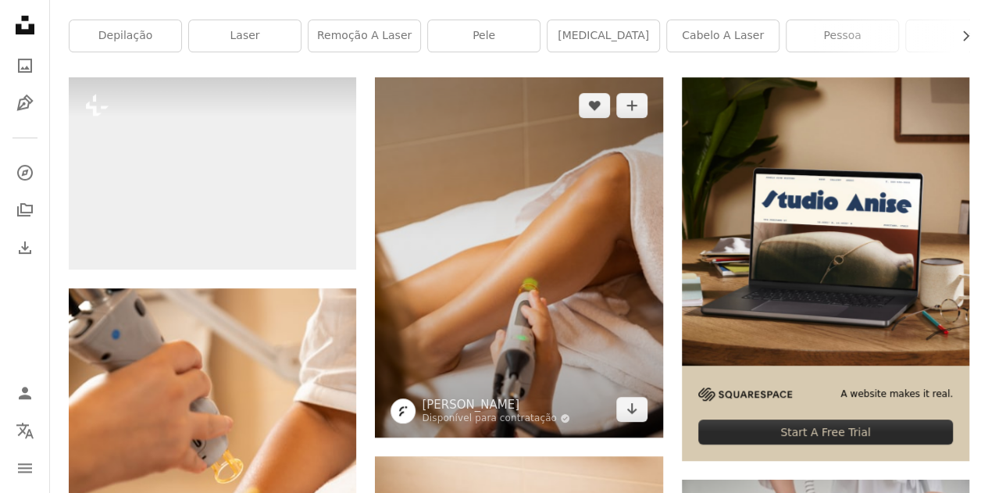
scroll to position [625, 0]
